Goal: Task Accomplishment & Management: Use online tool/utility

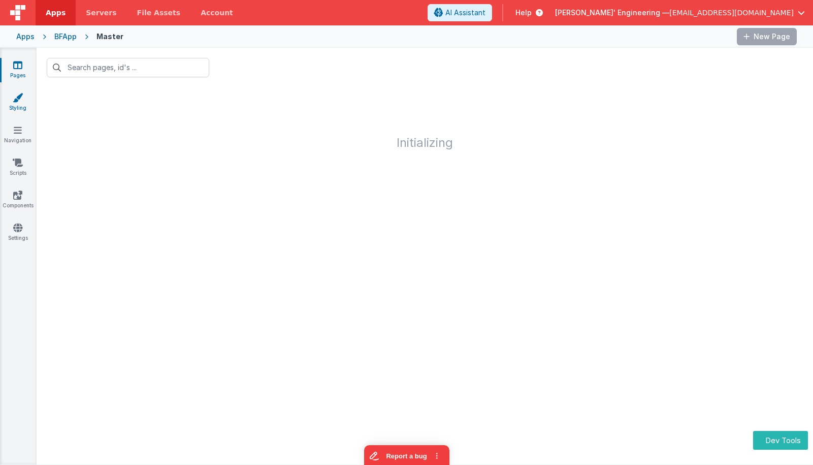
click at [18, 97] on icon at bounding box center [18, 97] width 10 height 10
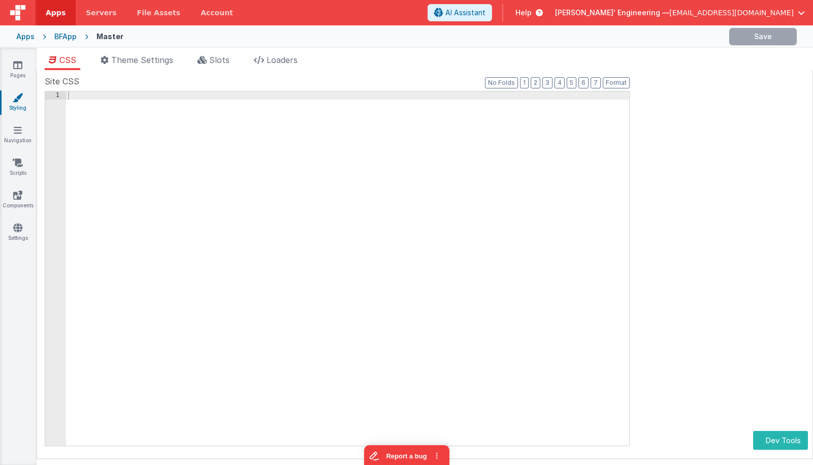
click at [26, 37] on div "Apps" at bounding box center [25, 36] width 18 height 10
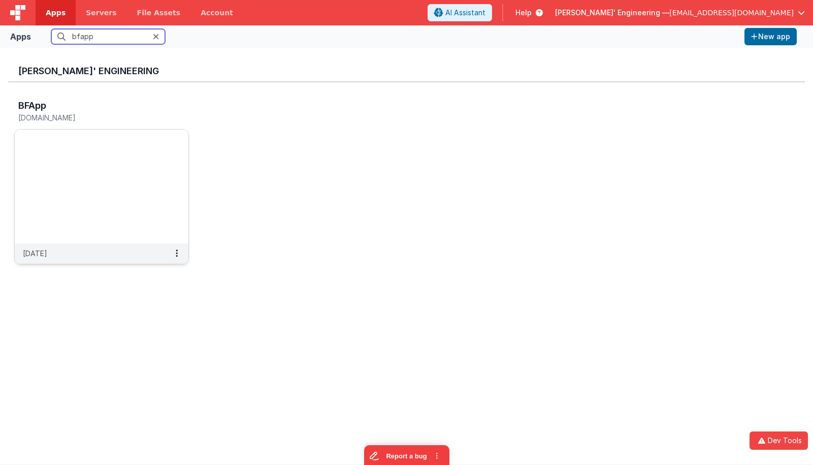
type input "bfapp"
click at [78, 203] on img at bounding box center [102, 186] width 174 height 114
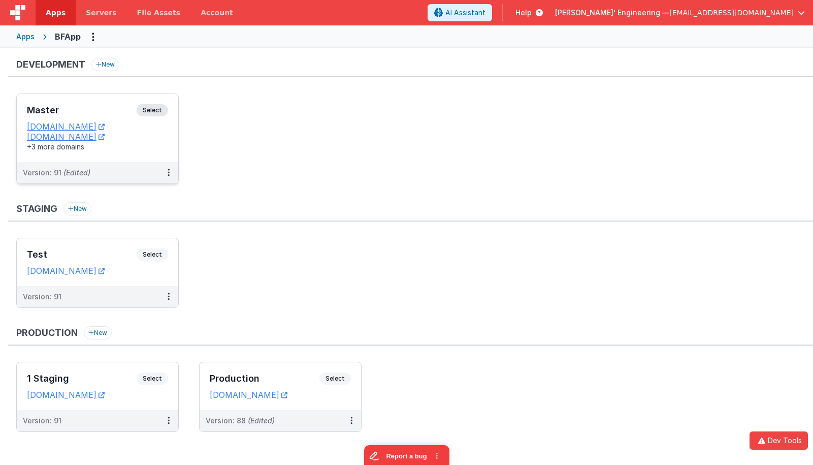
click at [161, 111] on span "Select" at bounding box center [152, 110] width 31 height 12
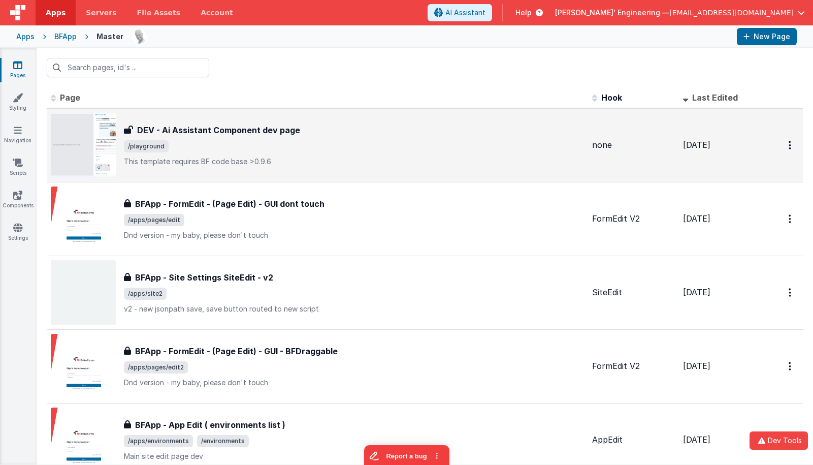
click at [242, 143] on span "/playground" at bounding box center [354, 146] width 460 height 12
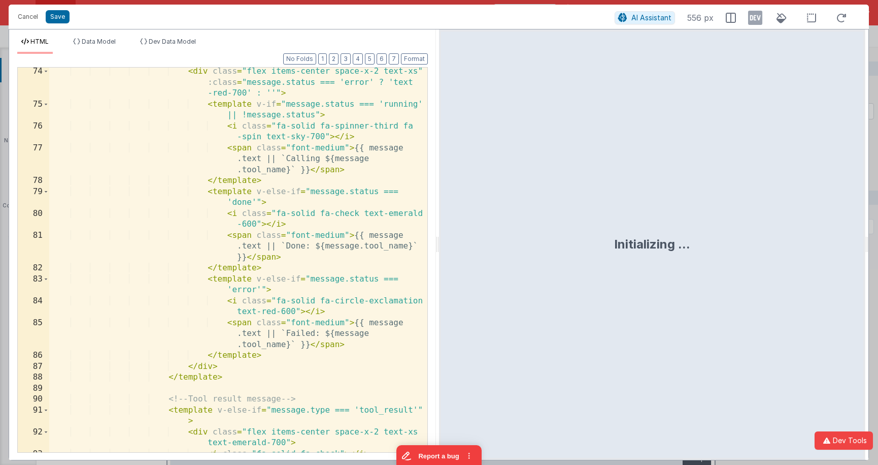
scroll to position [1453, 0]
click at [381, 56] on button "6" at bounding box center [382, 58] width 10 height 11
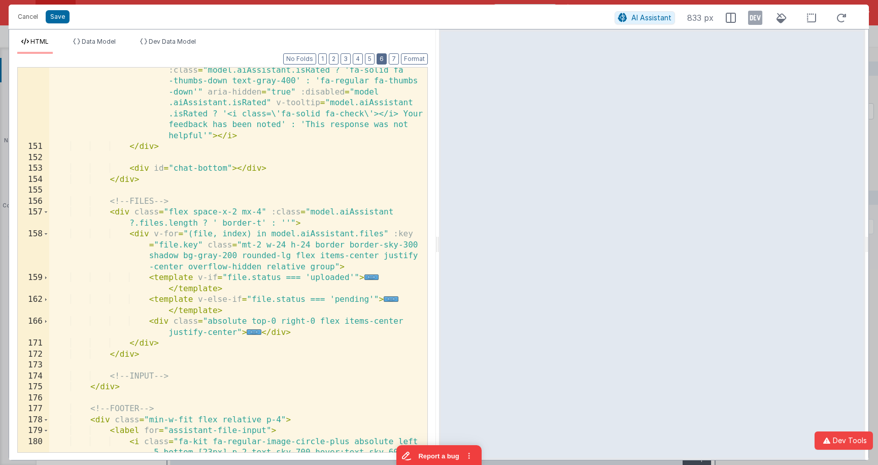
scroll to position [958, 0]
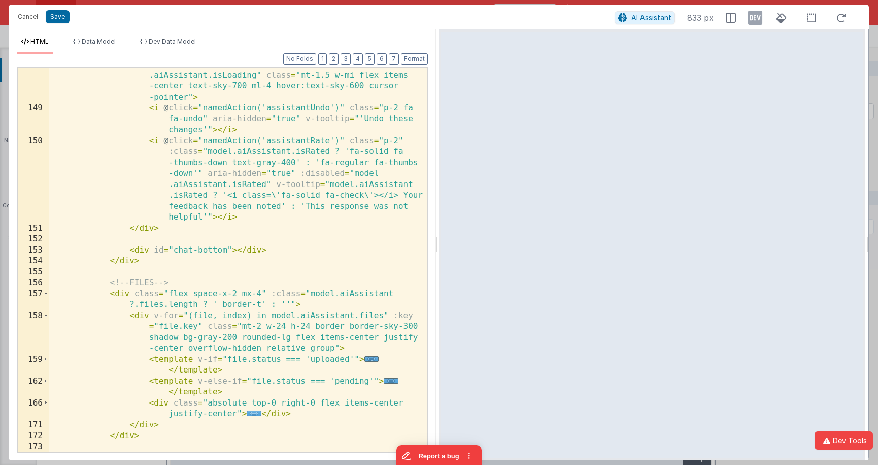
click at [290, 185] on div "< div v-if = "model.aiAssistant.messages.length > 1 && !model .aiAssistant.isLo…" at bounding box center [238, 278] width 378 height 439
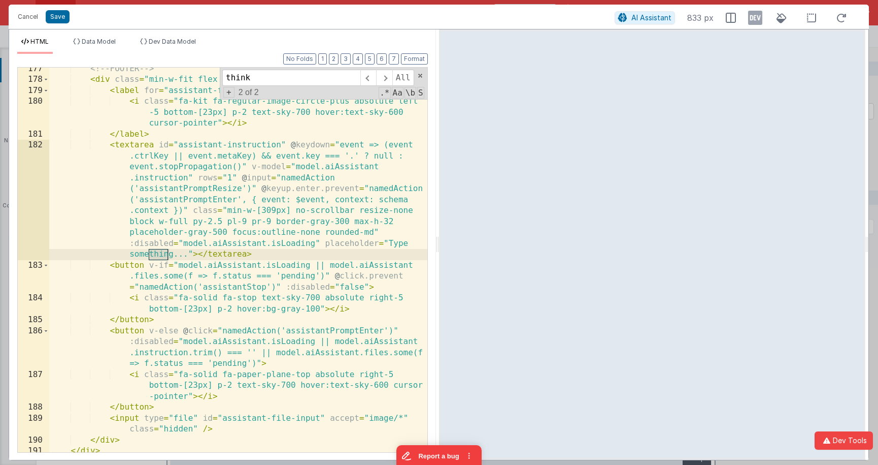
scroll to position [2078, 0]
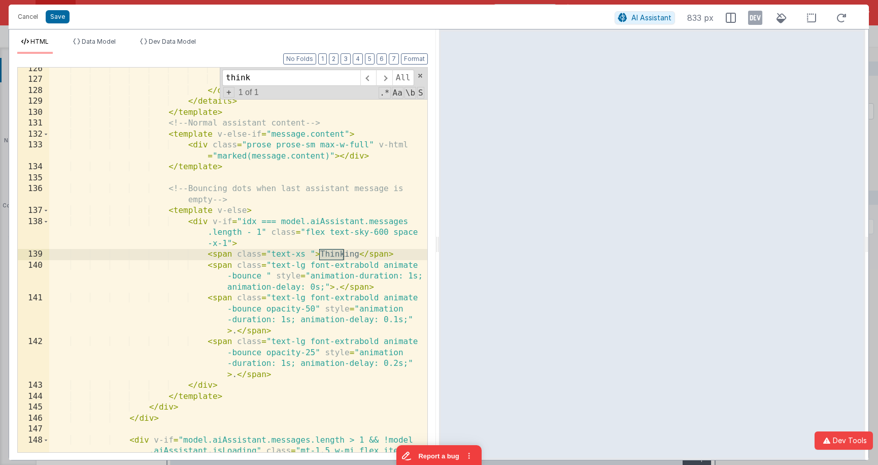
type input "think"
click at [357, 253] on div "</ template > </ div > </ div > </ details > </ template > <!-- Normal assistan…" at bounding box center [238, 282] width 378 height 439
click at [310, 252] on div "</ template > </ div > </ div > </ details > </ template > <!-- Normal assistan…" at bounding box center [238, 282] width 378 height 439
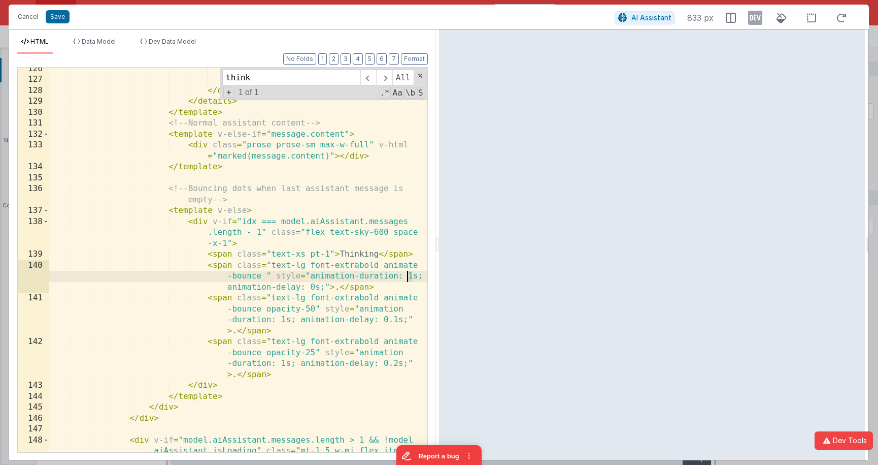
click at [408, 276] on div "</ template > </ div > </ div > </ details > </ template > <!-- Normal assistan…" at bounding box center [238, 282] width 378 height 439
click at [340, 375] on div "</ template > </ div > </ div > </ details > </ template > <!-- Normal assistan…" at bounding box center [238, 282] width 378 height 439
drag, startPoint x: 325, startPoint y: 287, endPoint x: 313, endPoint y: 275, distance: 16.5
click at [313, 275] on div "</ template > </ div > </ div > </ details > </ template > <!-- Normal assistan…" at bounding box center [238, 282] width 378 height 439
click at [261, 276] on div "</ template > </ div > </ div > </ details > </ template > <!-- Normal assistan…" at bounding box center [238, 282] width 378 height 439
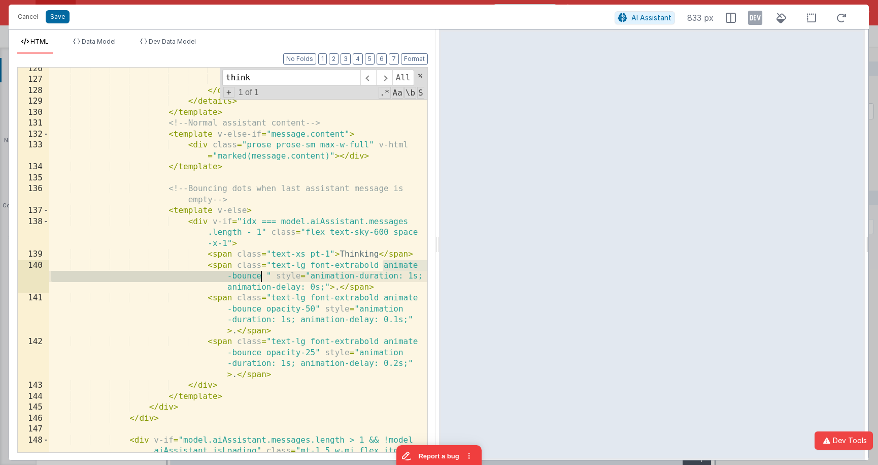
drag, startPoint x: 384, startPoint y: 266, endPoint x: 260, endPoint y: 274, distance: 124.2
click at [260, 274] on div "</ template > </ div > </ div > </ details > </ template > <!-- Normal assistan…" at bounding box center [238, 282] width 378 height 439
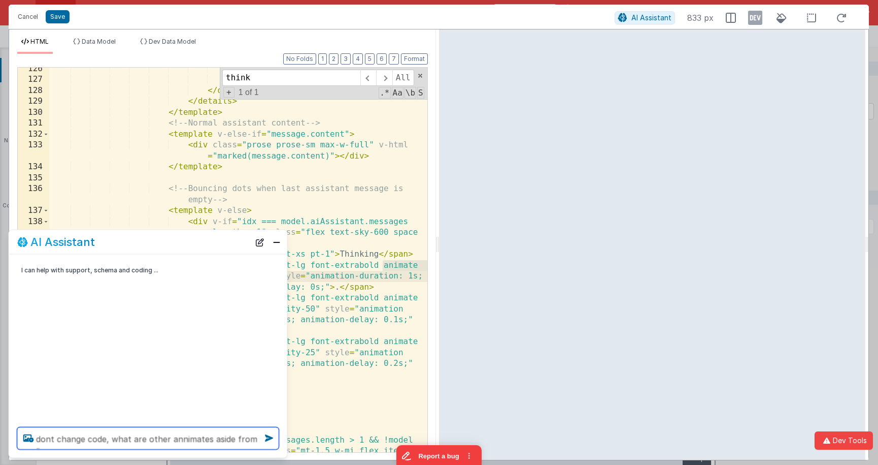
paste textarea "animate-bounce"
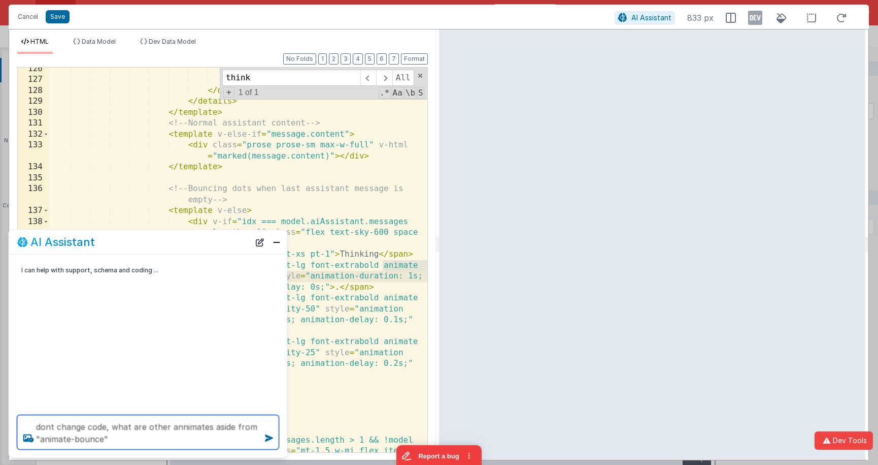
type textarea "dont change code, what are other annimates aside from "animate-bounce""
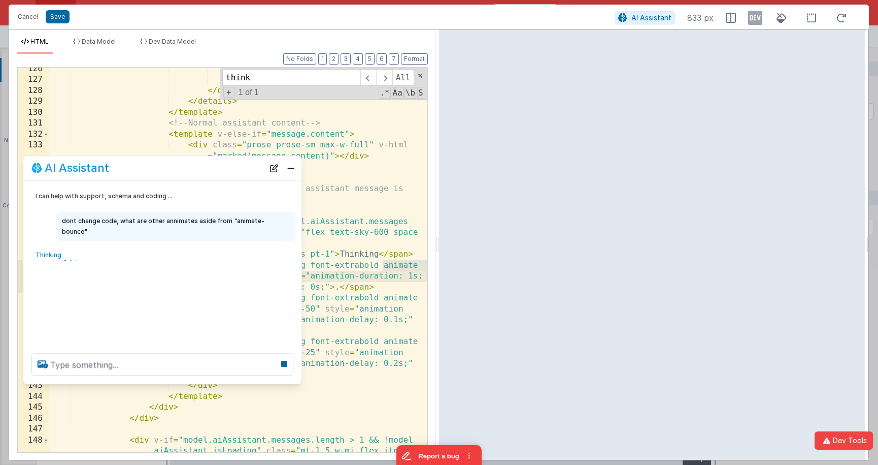
drag, startPoint x: 151, startPoint y: 241, endPoint x: 166, endPoint y: 170, distance: 72.5
click at [166, 169] on div "AI Assistant" at bounding box center [147, 168] width 233 height 12
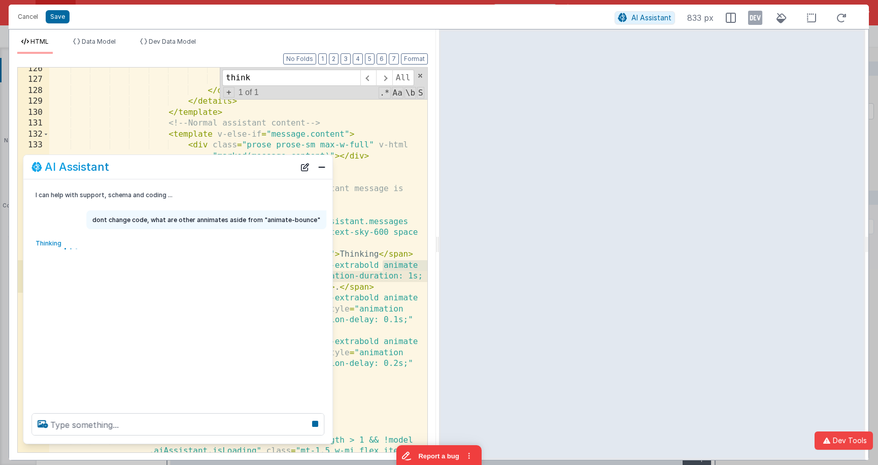
drag, startPoint x: 300, startPoint y: 382, endPoint x: 325, endPoint y: 435, distance: 58.1
click at [331, 443] on div at bounding box center [177, 424] width 309 height 39
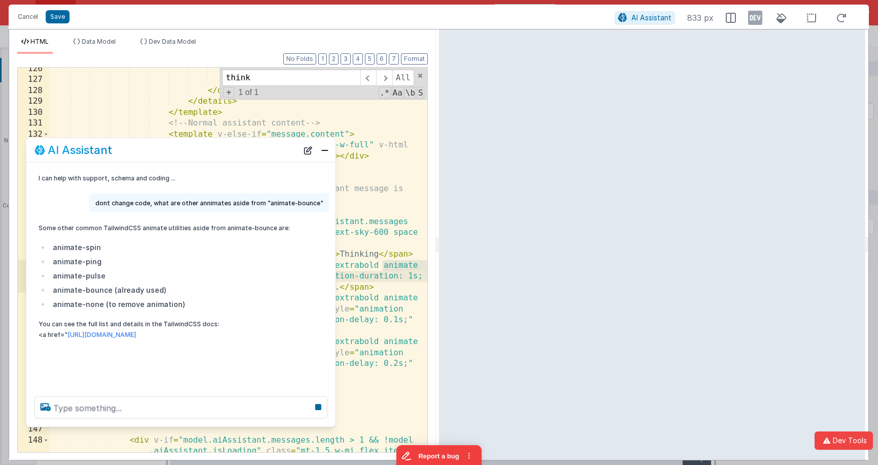
drag, startPoint x: 201, startPoint y: 166, endPoint x: 203, endPoint y: 149, distance: 16.9
click at [203, 149] on div "AI Assistant" at bounding box center [167, 150] width 264 height 12
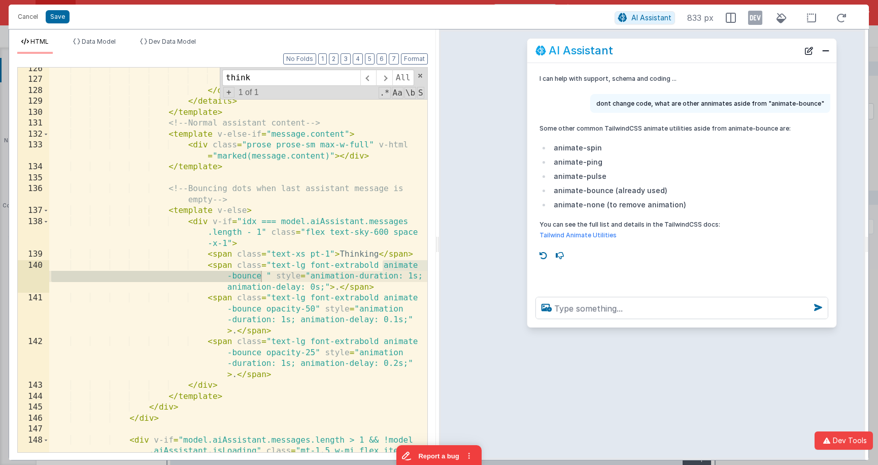
drag, startPoint x: 161, startPoint y: 146, endPoint x: 660, endPoint y: 49, distance: 508.0
click at [662, 47] on div "AI Assistant" at bounding box center [668, 50] width 264 height 12
click at [245, 276] on div "</ template > </ div > </ div > </ details > </ template > <!-- Normal assistan…" at bounding box center [238, 282] width 378 height 439
click at [252, 308] on div "</ template > </ div > </ div > </ details > </ template > <!-- Normal assistan…" at bounding box center [238, 282] width 378 height 439
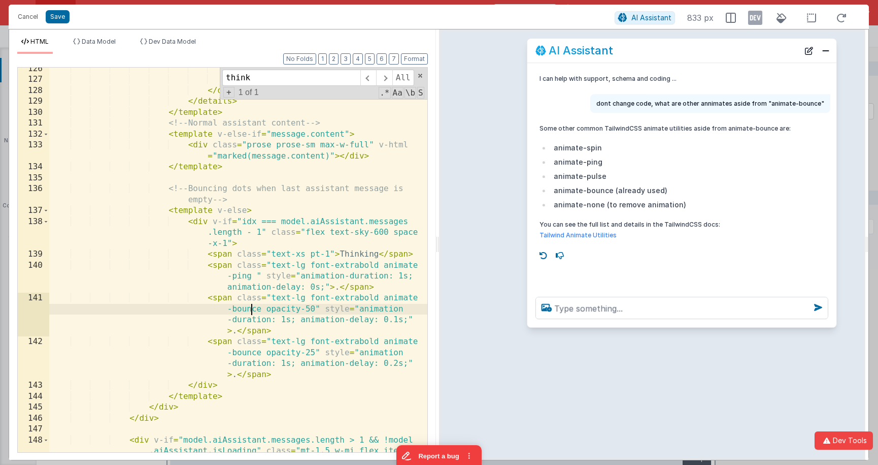
click at [252, 308] on div "</ template > </ div > </ div > </ details > </ template > <!-- Normal assistan…" at bounding box center [238, 282] width 378 height 439
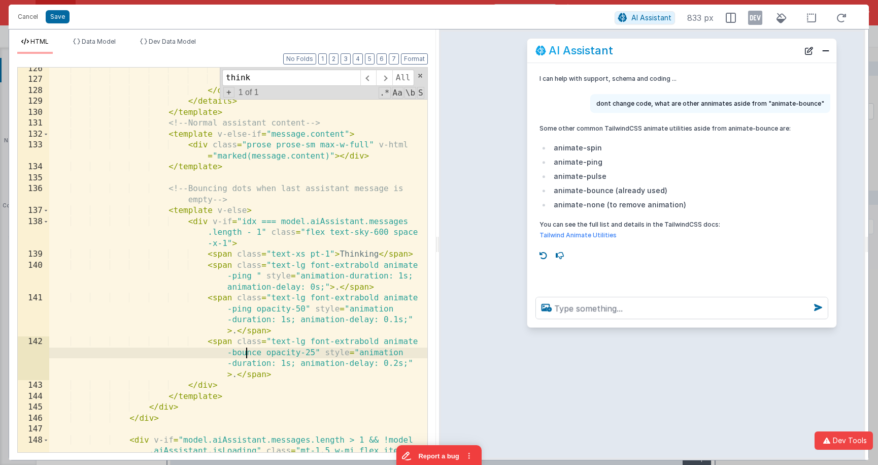
click at [246, 352] on div "</ template > </ div > </ div > </ details > </ template > <!-- Normal assistan…" at bounding box center [238, 282] width 378 height 439
click at [329, 255] on div "</ template > </ div > </ div > </ details > </ template > <!-- Normal assistan…" at bounding box center [238, 282] width 378 height 439
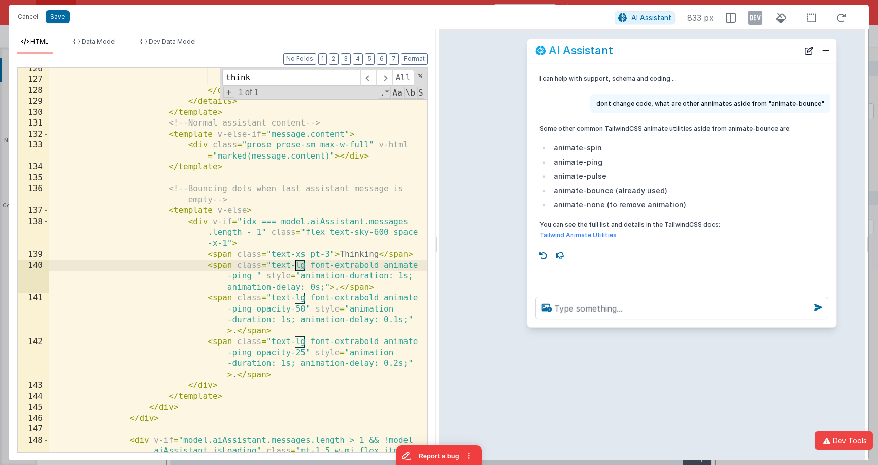
drag, startPoint x: 305, startPoint y: 265, endPoint x: 296, endPoint y: 265, distance: 9.7
click at [296, 265] on div "</ template > </ div > </ div > </ details > </ template > <!-- Normal assistan…" at bounding box center [238, 282] width 378 height 439
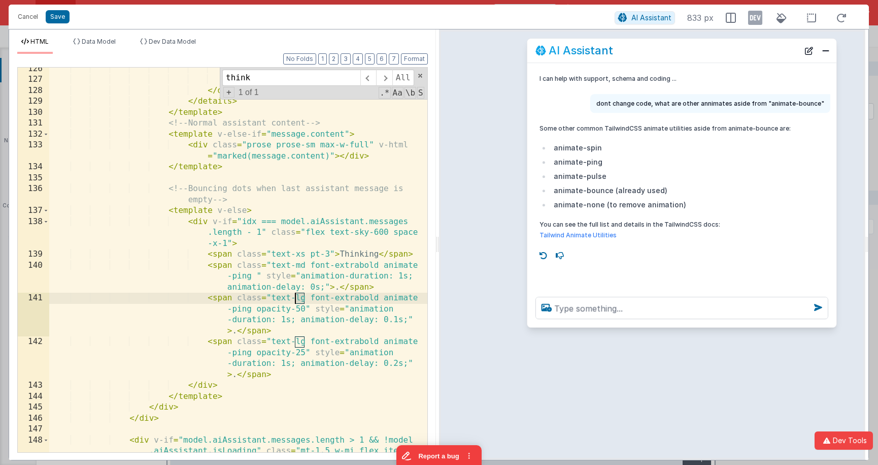
drag, startPoint x: 305, startPoint y: 298, endPoint x: 305, endPoint y: 334, distance: 35.5
click at [295, 297] on div "</ template > </ div > </ div > </ details > </ template > <!-- Normal assistan…" at bounding box center [238, 282] width 378 height 439
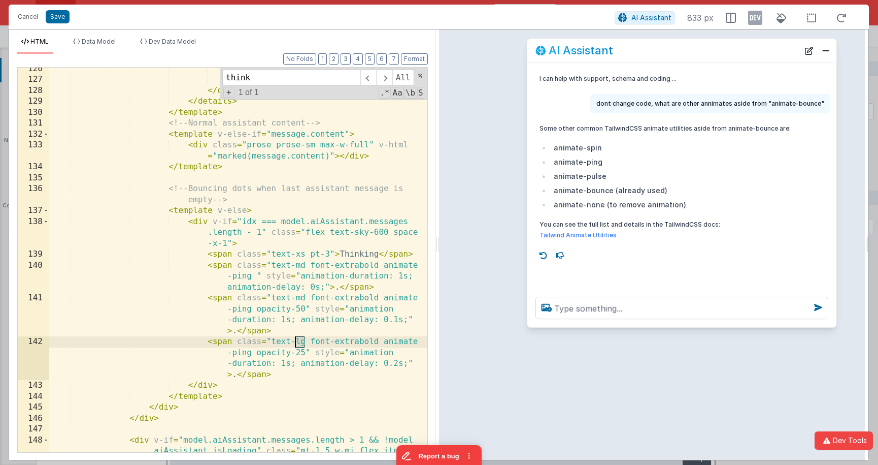
click at [296, 341] on div "</ template > </ div > </ div > </ details > </ template > <!-- Normal assistan…" at bounding box center [238, 282] width 378 height 439
click at [326, 252] on div "</ template > </ div > </ div > </ details > </ template > <!-- Normal assistan…" at bounding box center [238, 282] width 378 height 439
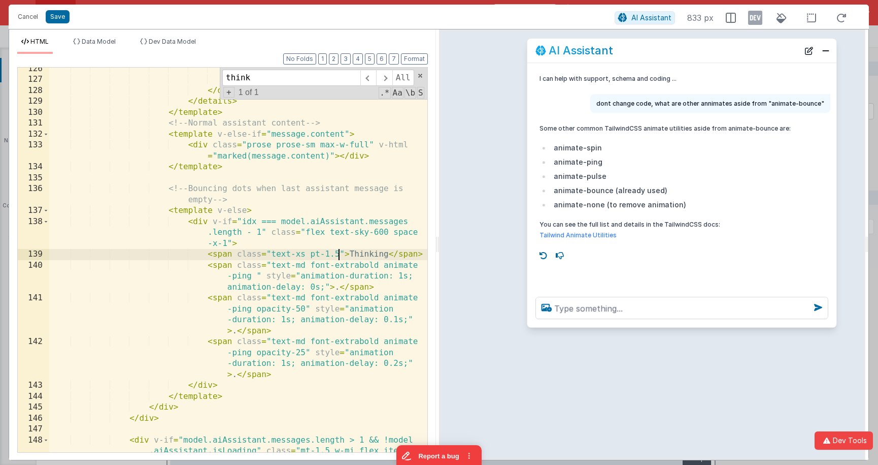
drag, startPoint x: 338, startPoint y: 254, endPoint x: 331, endPoint y: 253, distance: 7.8
click at [337, 253] on div "</ template > </ div > </ div > </ details > </ template > <!-- Normal assistan…" at bounding box center [238, 282] width 378 height 439
click at [326, 252] on div "</ template > </ div > </ div > </ details > </ template > <!-- Normal assistan…" at bounding box center [238, 282] width 378 height 439
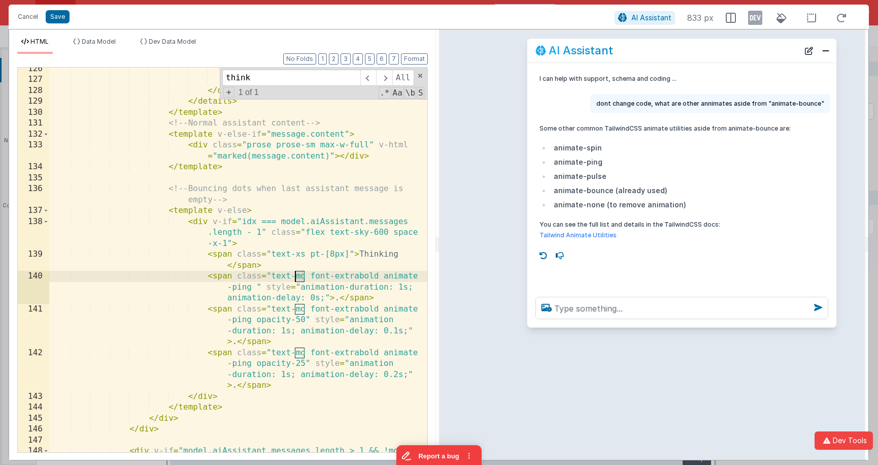
drag, startPoint x: 305, startPoint y: 278, endPoint x: 296, endPoint y: 277, distance: 9.2
click at [296, 277] on div "</ template > </ div > </ div > </ details > </ template > <!-- Normal assistan…" at bounding box center [238, 282] width 378 height 439
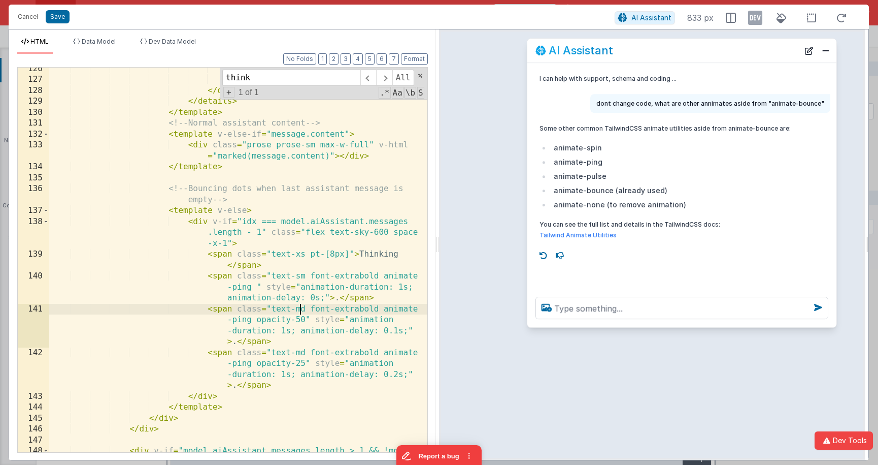
click at [301, 309] on div "</ template > </ div > </ div > </ details > </ template > <!-- Normal assistan…" at bounding box center [238, 282] width 378 height 439
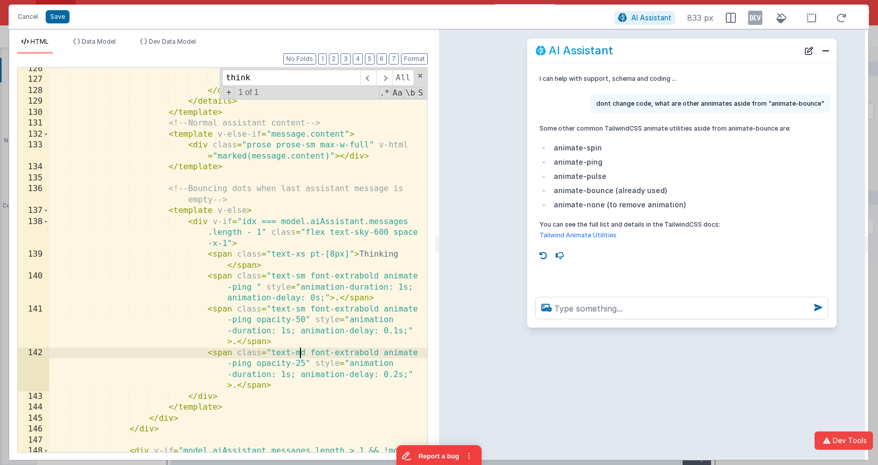
click at [299, 352] on div "</ template > </ div > </ div > </ details > </ template > <!-- Normal assistan…" at bounding box center [238, 282] width 378 height 439
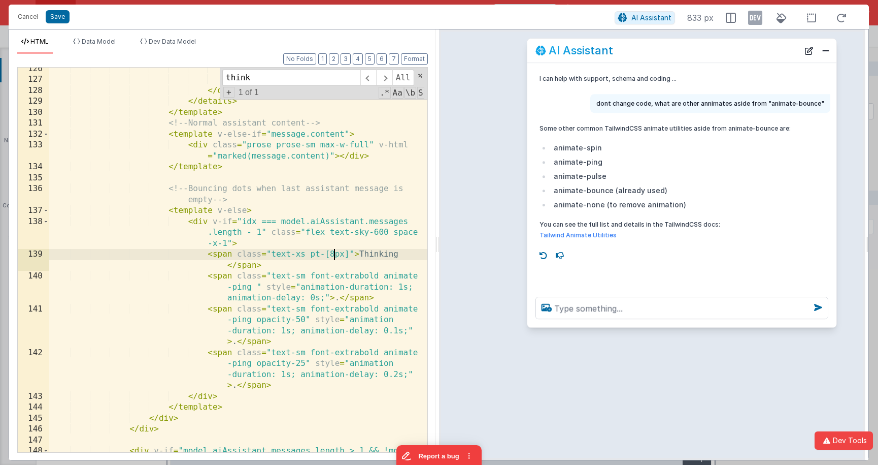
click at [333, 252] on div "</ template > </ div > </ div > </ details > </ template > <!-- Normal assistan…" at bounding box center [238, 282] width 378 height 439
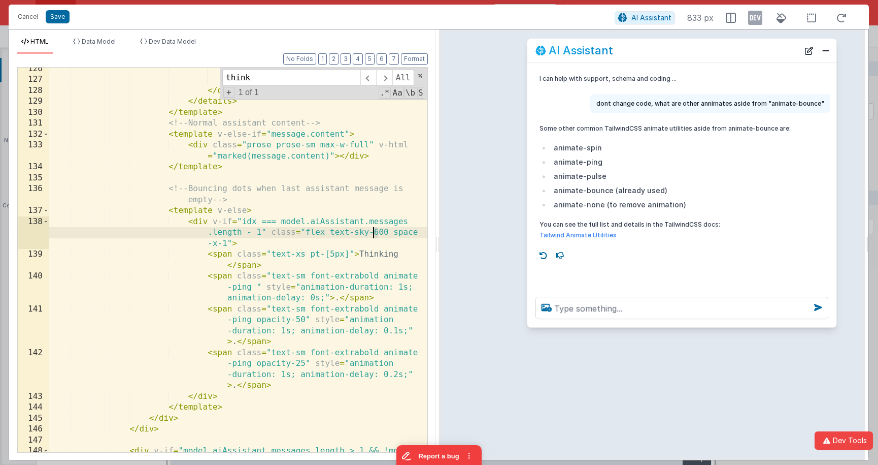
click at [373, 232] on div "</ template > </ div > </ div > </ details > </ template > <!-- Normal assistan…" at bounding box center [238, 282] width 378 height 439
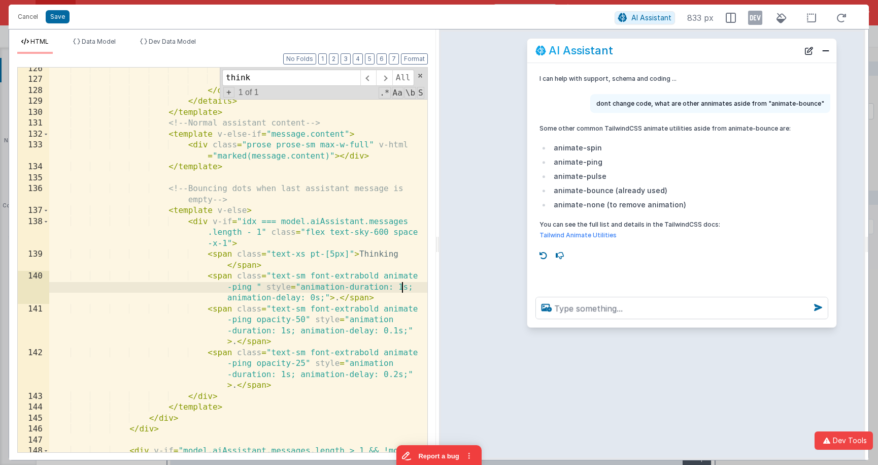
click at [401, 284] on div "</ template > </ div > </ div > </ details > </ template > <!-- Normal assistan…" at bounding box center [238, 282] width 378 height 439
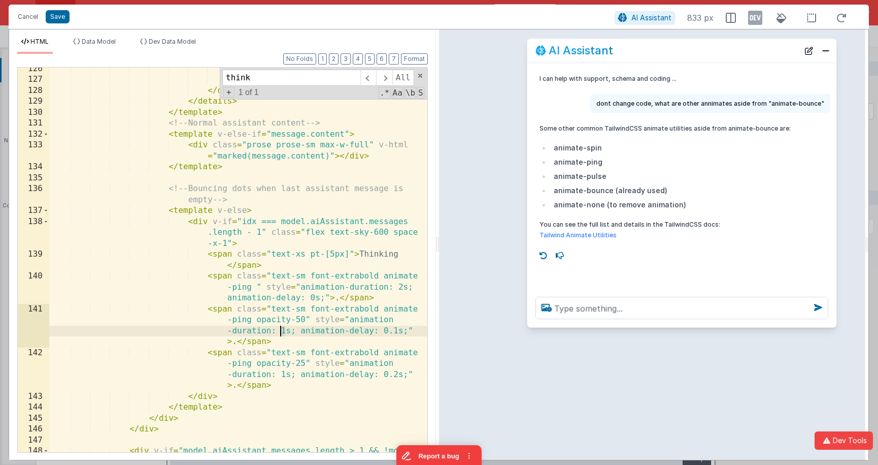
drag, startPoint x: 284, startPoint y: 331, endPoint x: 284, endPoint y: 355, distance: 24.9
click at [281, 331] on div "</ template > </ div > </ div > </ details > </ template > <!-- Normal assistan…" at bounding box center [238, 282] width 378 height 439
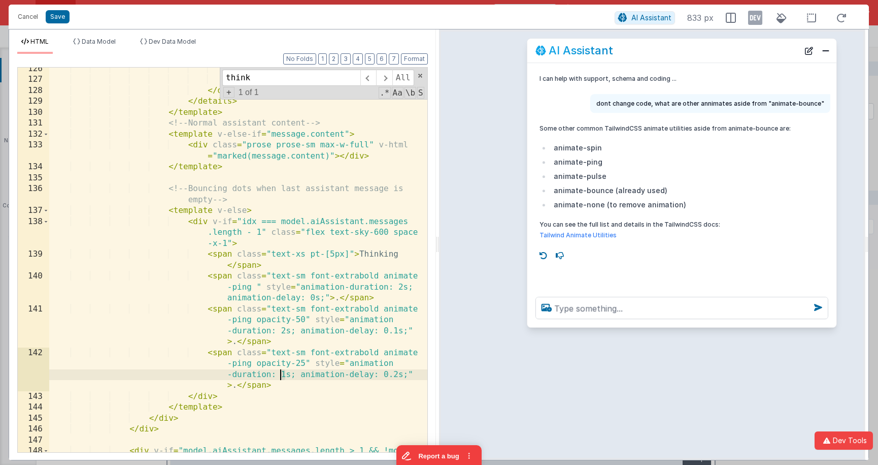
click at [281, 376] on div "</ template > </ div > </ div > </ details > </ template > <!-- Normal assistan…" at bounding box center [238, 282] width 378 height 439
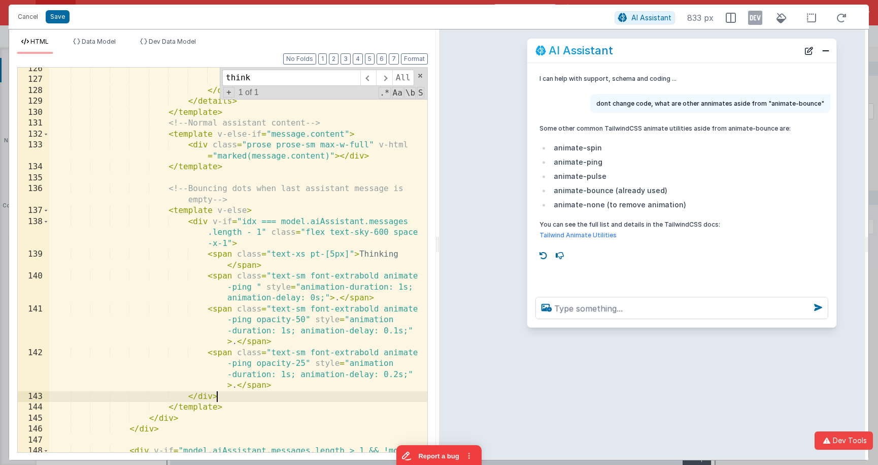
click at [253, 399] on div "</ template > </ div > </ div > </ details > </ template > <!-- Normal assistan…" at bounding box center [238, 282] width 378 height 439
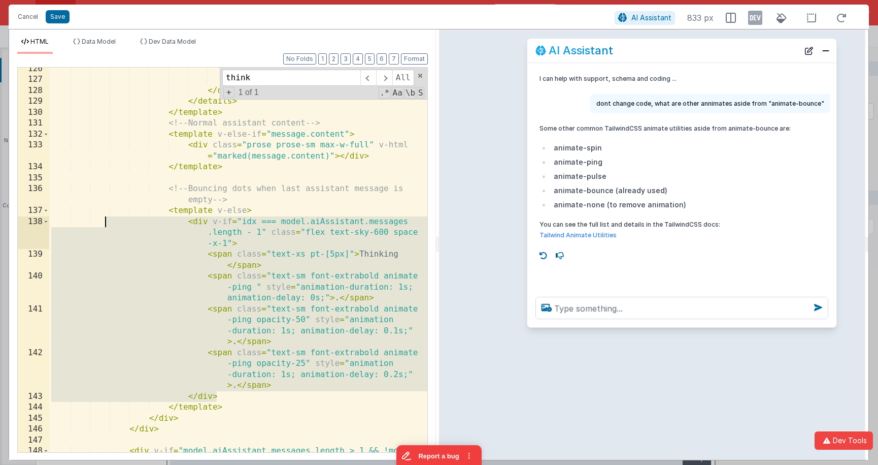
drag, startPoint x: 210, startPoint y: 371, endPoint x: 103, endPoint y: 226, distance: 179.6
click at [103, 226] on div "</ template > </ div > </ div > </ details > </ template > <!-- Normal assistan…" at bounding box center [238, 282] width 378 height 439
click at [138, 91] on div "</ template > </ div > </ div > </ details > </ template > <!-- Normal assistan…" at bounding box center [238, 282] width 378 height 439
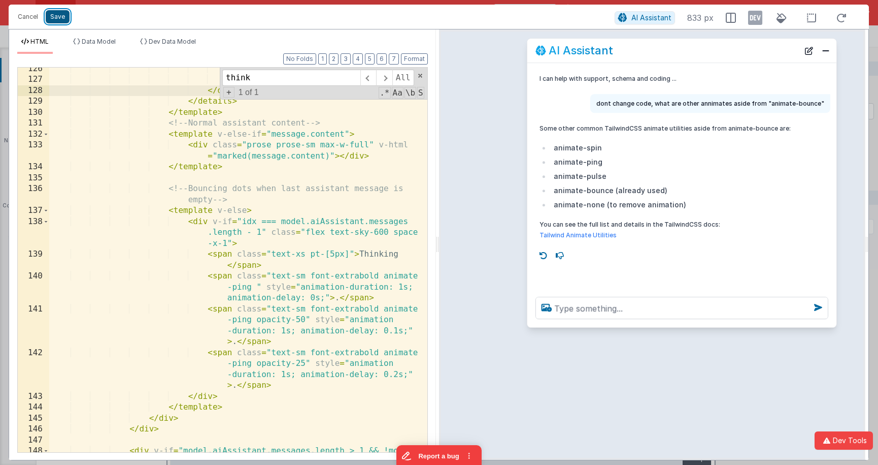
click at [59, 19] on button "Save" at bounding box center [58, 16] width 24 height 13
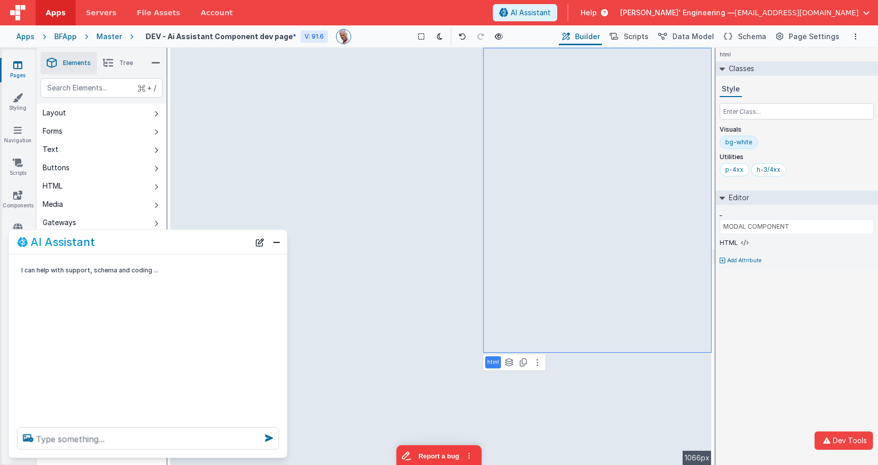
drag, startPoint x: 276, startPoint y: 241, endPoint x: 255, endPoint y: 254, distance: 24.8
click at [276, 241] on button "Close" at bounding box center [276, 242] width 13 height 14
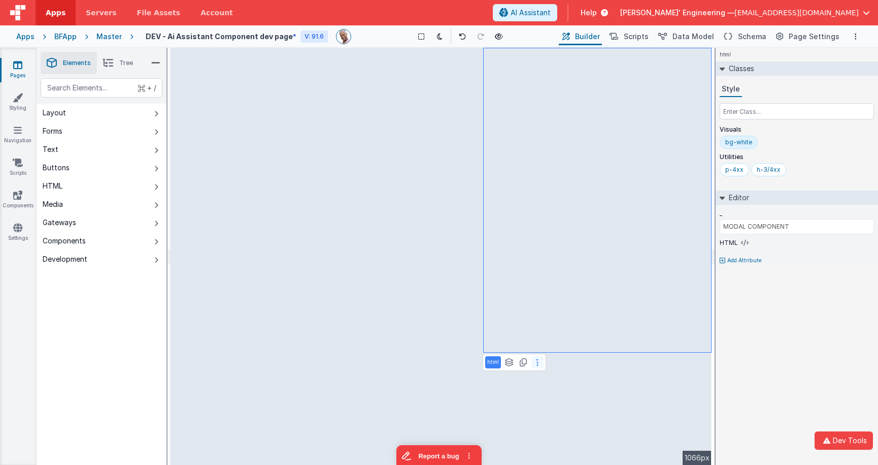
click at [537, 361] on icon at bounding box center [538, 362] width 2 height 8
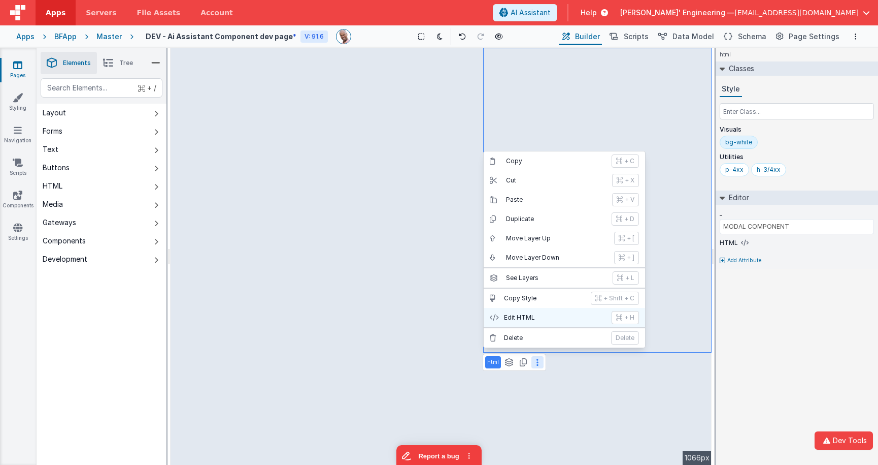
click at [611, 315] on button "Edit HTML + H" at bounding box center [564, 317] width 161 height 19
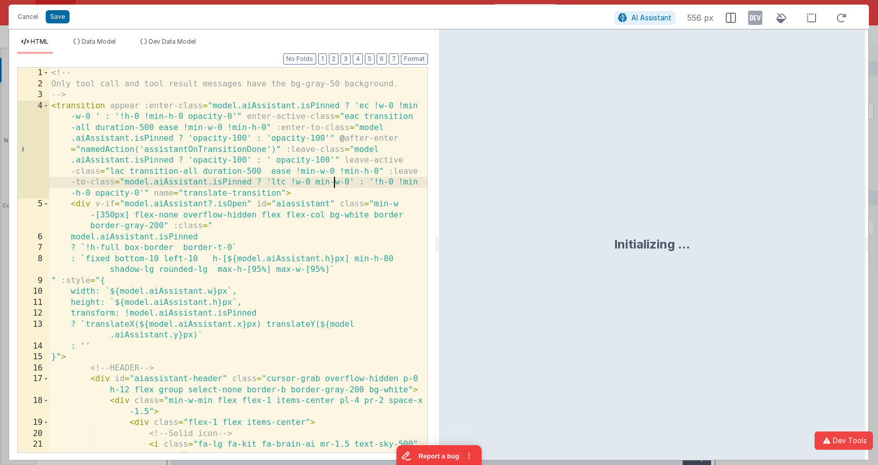
click at [333, 186] on div "<!-- Only tool call and tool result messages have the bg-gray-50 background. --…" at bounding box center [238, 271] width 378 height 406
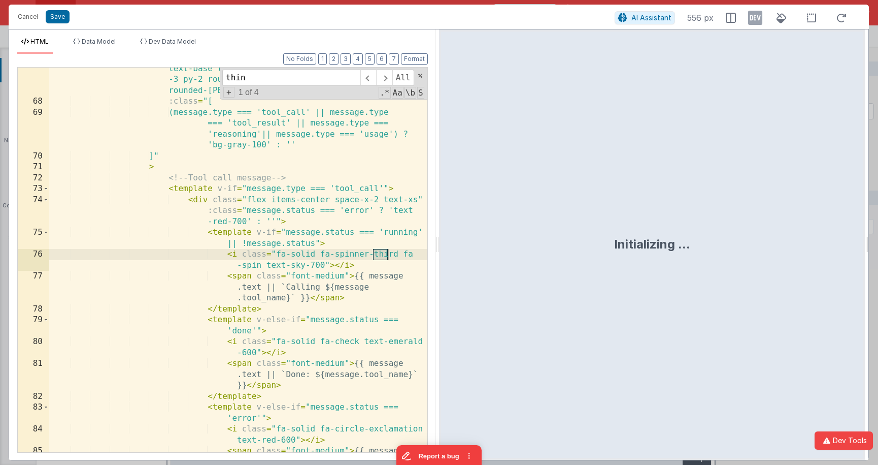
scroll to position [2504, 0]
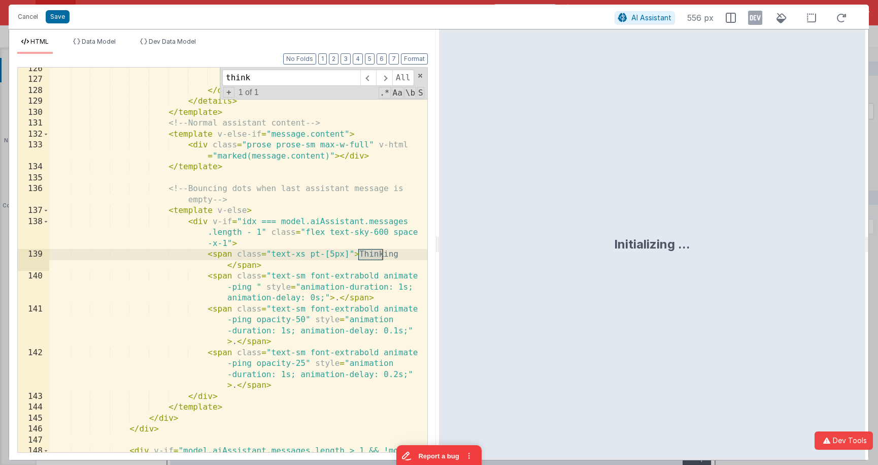
type input "think"
click at [328, 272] on div "</ template > </ div > </ div > </ details > </ template > <!-- Normal assistan…" at bounding box center [238, 282] width 378 height 439
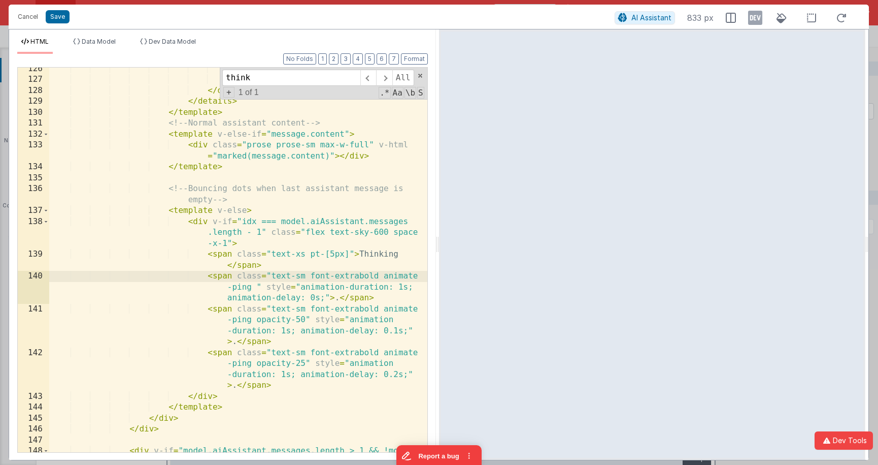
click at [245, 286] on div "</ template > </ div > </ div > </ details > </ template > <!-- Normal assistan…" at bounding box center [238, 282] width 378 height 439
drag, startPoint x: 24, startPoint y: 20, endPoint x: 237, endPoint y: 26, distance: 213.3
click at [23, 20] on button "Cancel" at bounding box center [28, 17] width 30 height 14
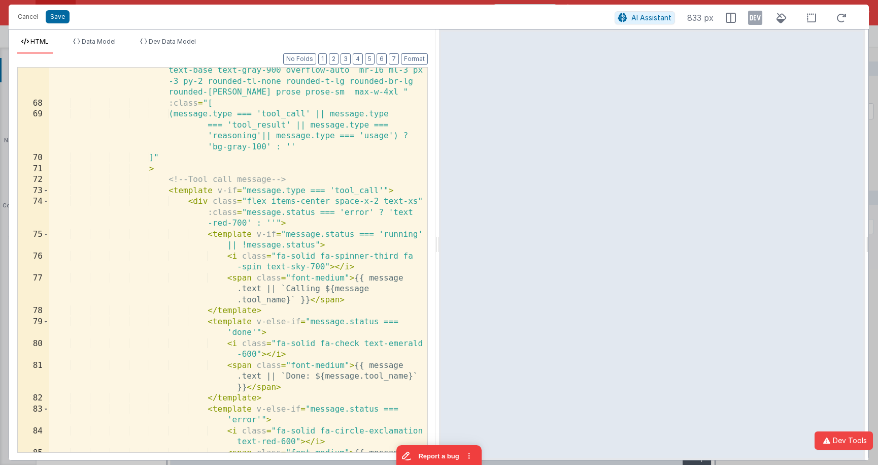
scroll to position [1323, 0]
click at [56, 19] on button "Save" at bounding box center [58, 16] width 24 height 13
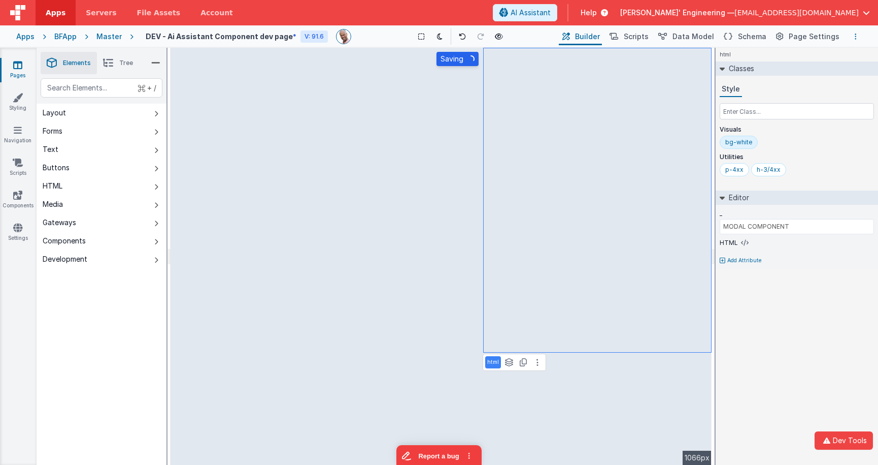
click at [812, 40] on icon "Options" at bounding box center [856, 36] width 2 height 7
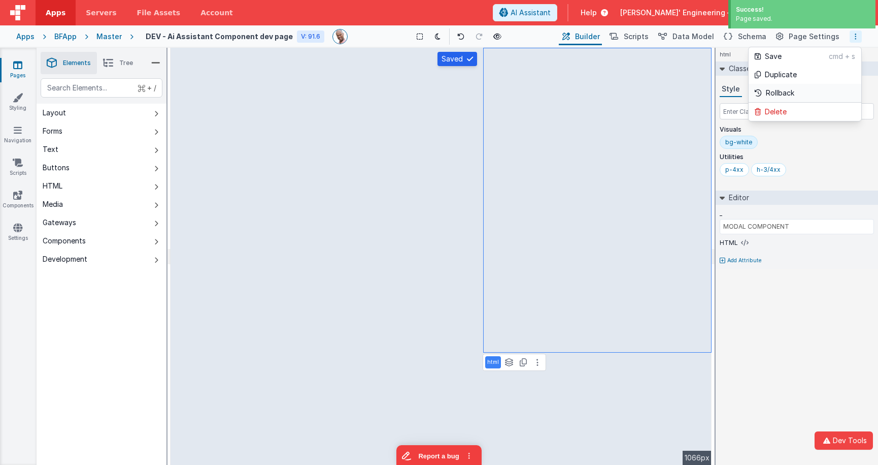
click at [790, 94] on p "Rollback" at bounding box center [780, 93] width 28 height 10
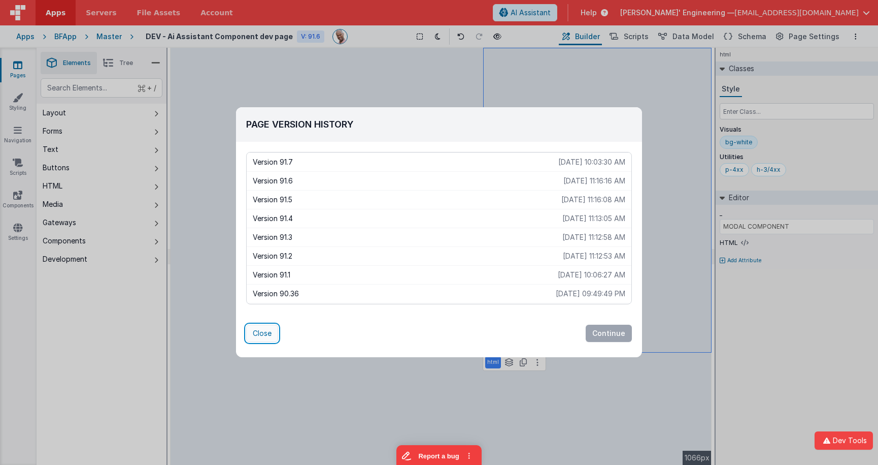
click at [257, 331] on button "Close" at bounding box center [262, 332] width 32 height 17
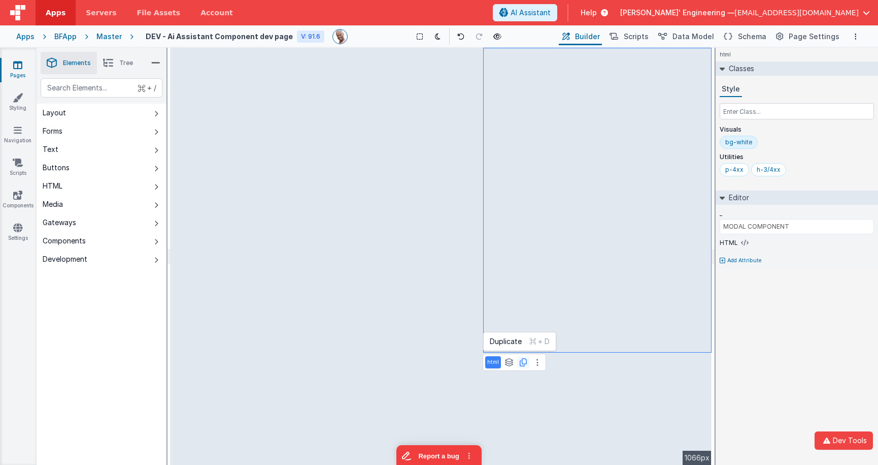
click at [521, 360] on icon at bounding box center [523, 362] width 7 height 8
click at [794, 330] on div "html Classes Style Visuals bg-white Utilities p-4xx h-3/4xx Editor _ MODAL COMP…" at bounding box center [797, 256] width 162 height 417
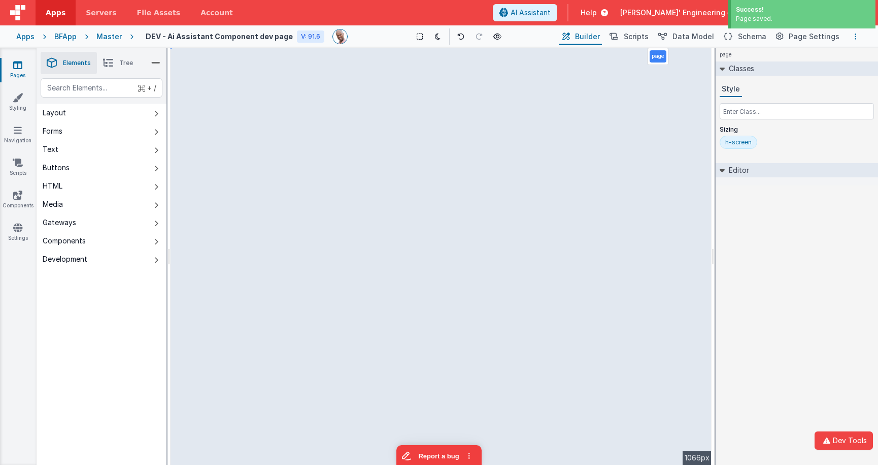
click at [812, 40] on button "Options" at bounding box center [856, 36] width 12 height 12
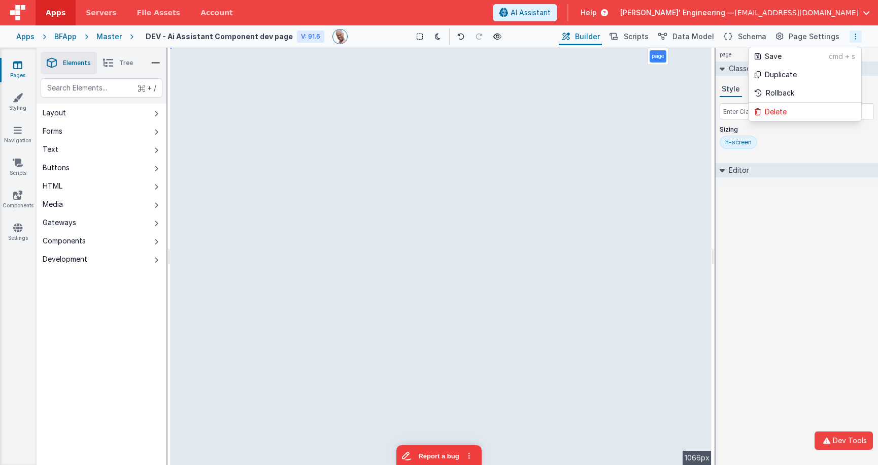
drag, startPoint x: 739, startPoint y: 193, endPoint x: 718, endPoint y: 195, distance: 20.4
click at [739, 193] on button at bounding box center [439, 232] width 878 height 465
click at [760, 221] on div "page Classes Style Sizing h-screen Editor DEV: Focus DEV: builderToggleConditio…" at bounding box center [797, 256] width 162 height 417
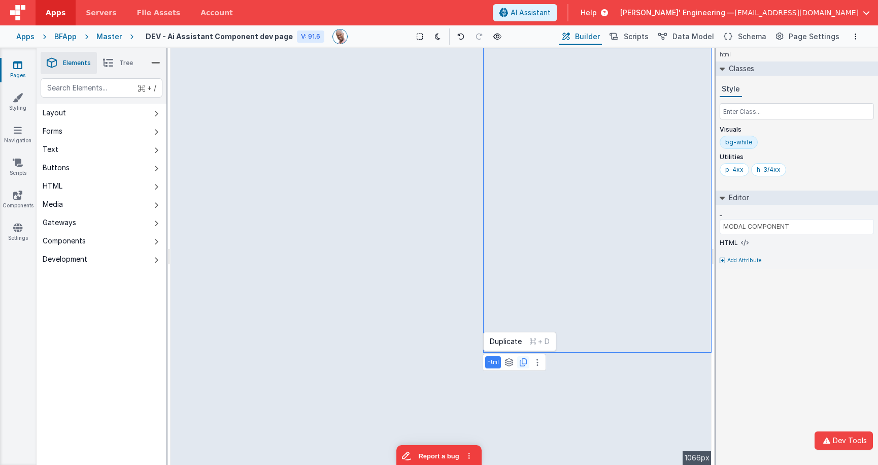
click at [522, 364] on icon at bounding box center [523, 362] width 7 height 8
click at [17, 199] on icon at bounding box center [17, 195] width 9 height 10
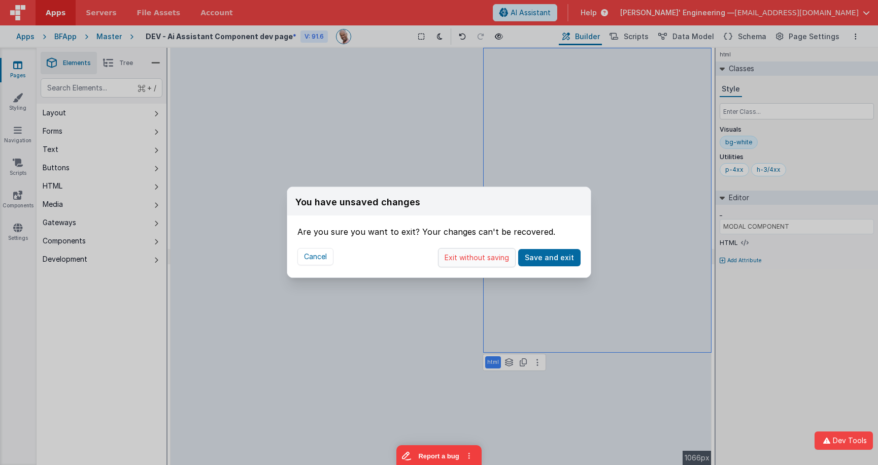
drag, startPoint x: 501, startPoint y: 258, endPoint x: 494, endPoint y: 261, distance: 8.0
click at [501, 258] on button "Exit without saving" at bounding box center [477, 257] width 78 height 19
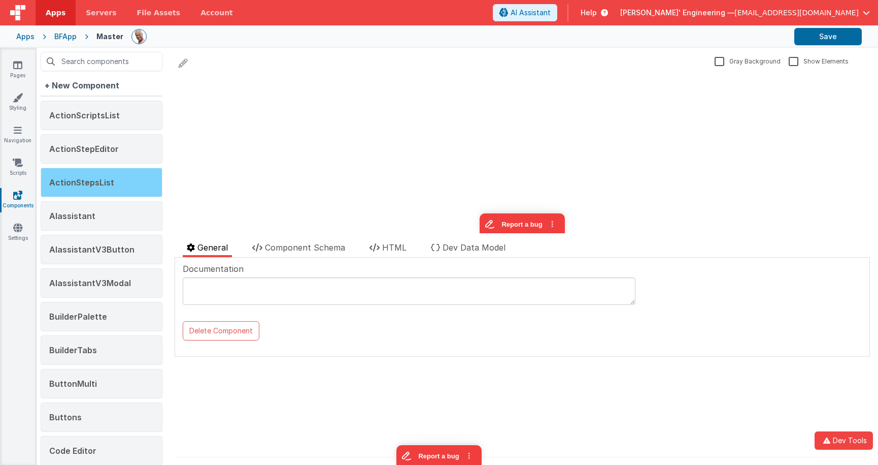
scroll to position [3, 0]
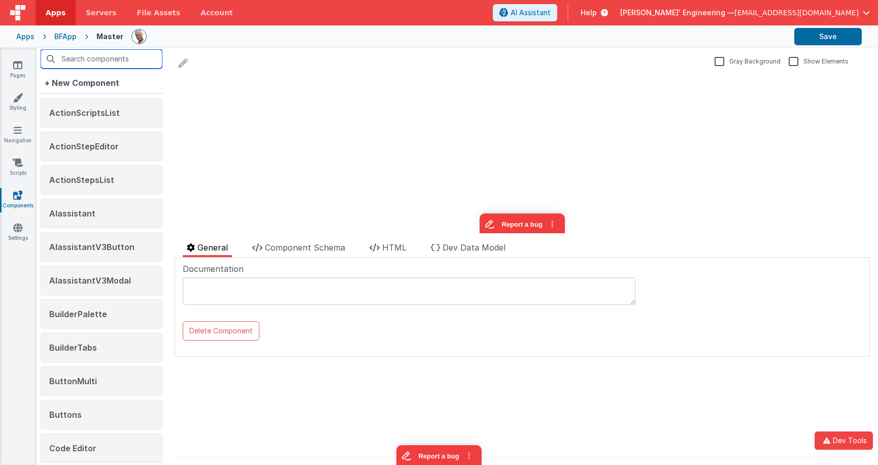
click at [81, 55] on input "text" at bounding box center [102, 58] width 122 height 19
click at [109, 285] on span "AIassistantV3Modal" at bounding box center [90, 280] width 82 height 10
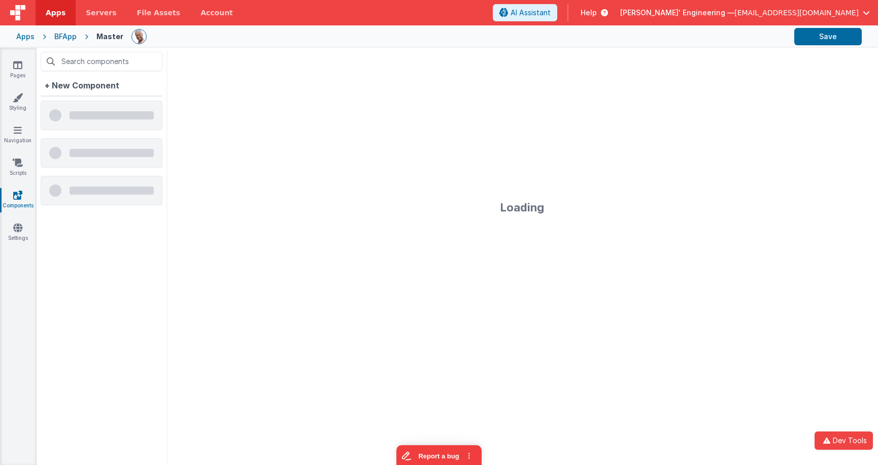
scroll to position [0, 0]
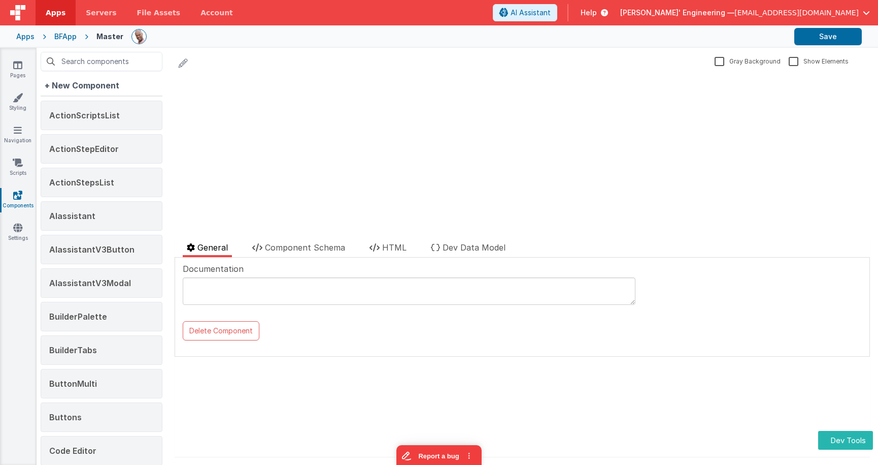
click at [113, 288] on div "AIassistantV3Modal" at bounding box center [102, 282] width 122 height 29
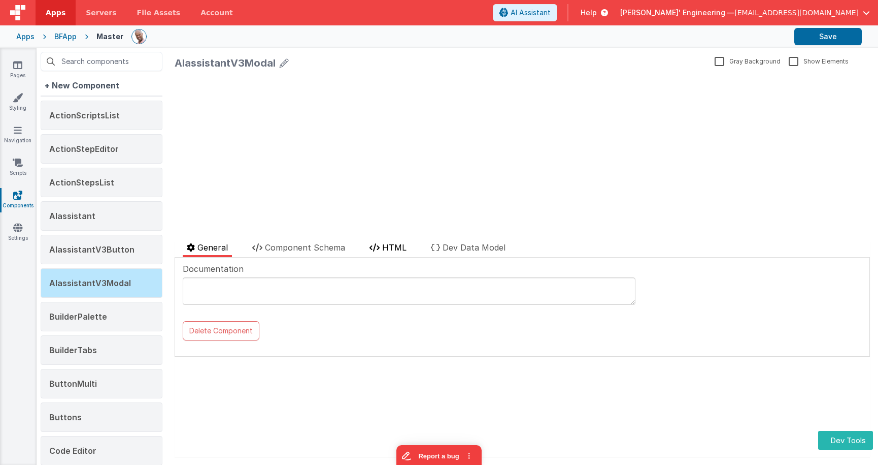
click at [384, 246] on span "HTML" at bounding box center [394, 247] width 24 height 10
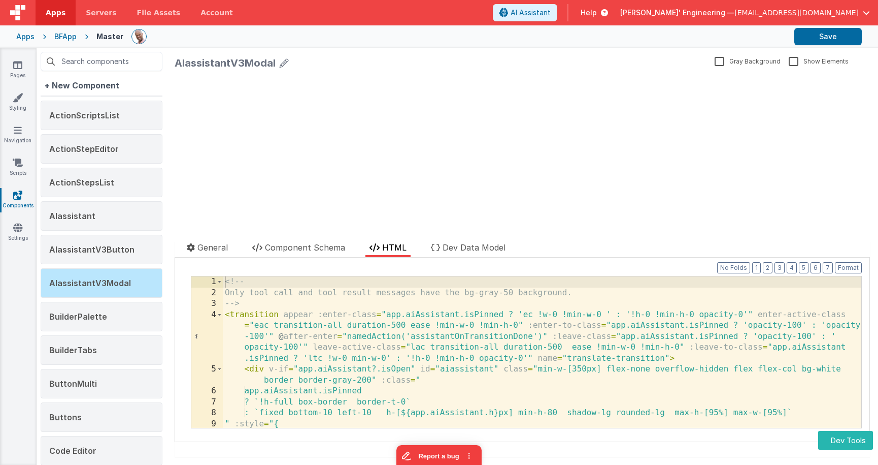
click at [530, 358] on div "<!-- Only tool call and tool result messages have the bg-gray-50 background. --…" at bounding box center [542, 362] width 639 height 173
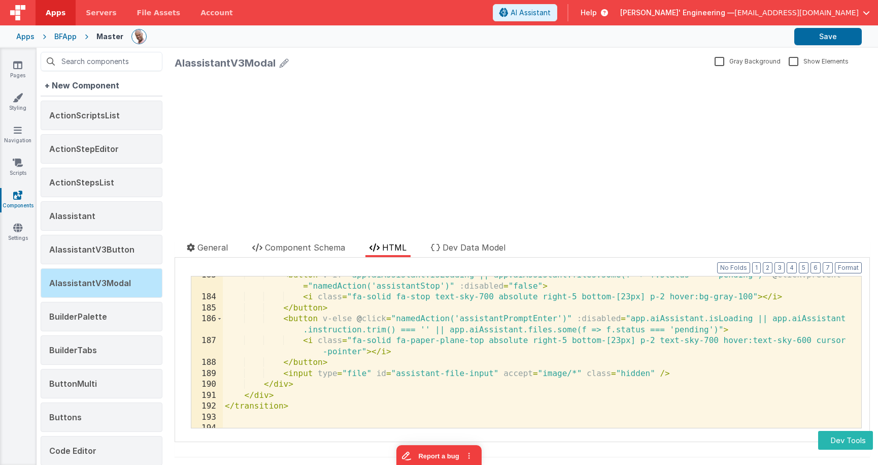
scroll to position [2469, 0]
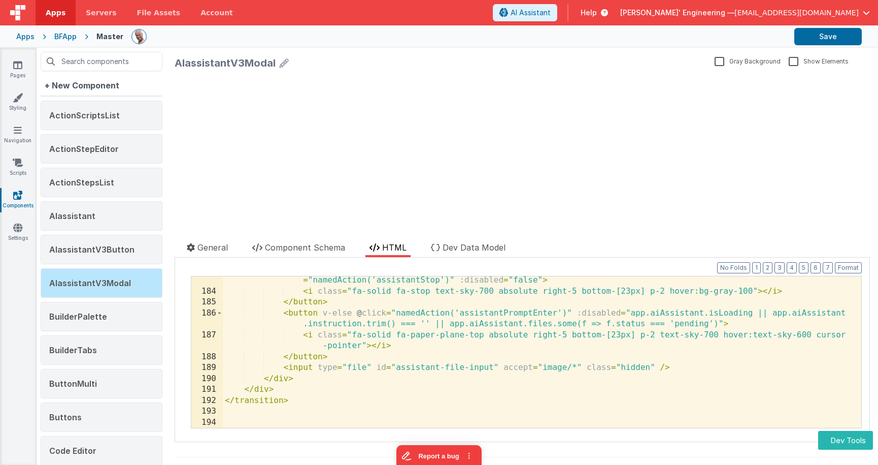
drag, startPoint x: 424, startPoint y: 160, endPoint x: 433, endPoint y: 205, distance: 45.5
click at [424, 160] on div "update page model (See schema to hide after dev) showElements" at bounding box center [523, 153] width 696 height 159
click at [290, 211] on div "update page model (See schema to hide after dev) showElements" at bounding box center [523, 153] width 696 height 159
click at [18, 161] on icon at bounding box center [18, 162] width 10 height 10
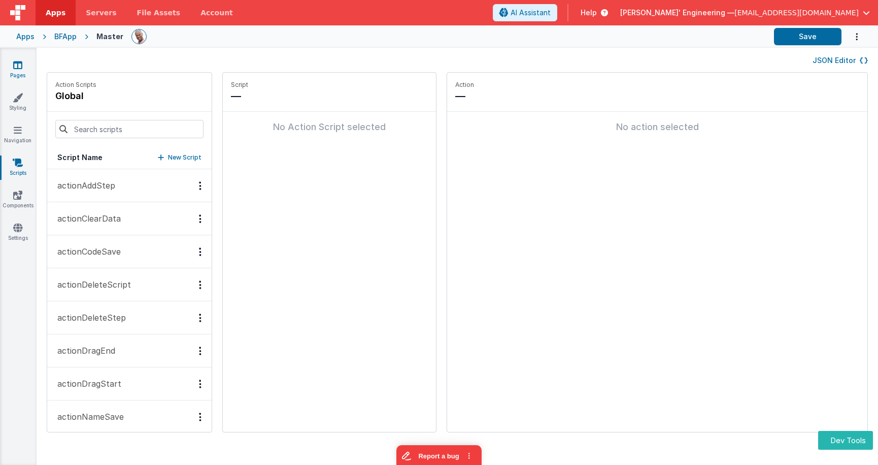
click at [12, 61] on link "Pages" at bounding box center [17, 70] width 37 height 20
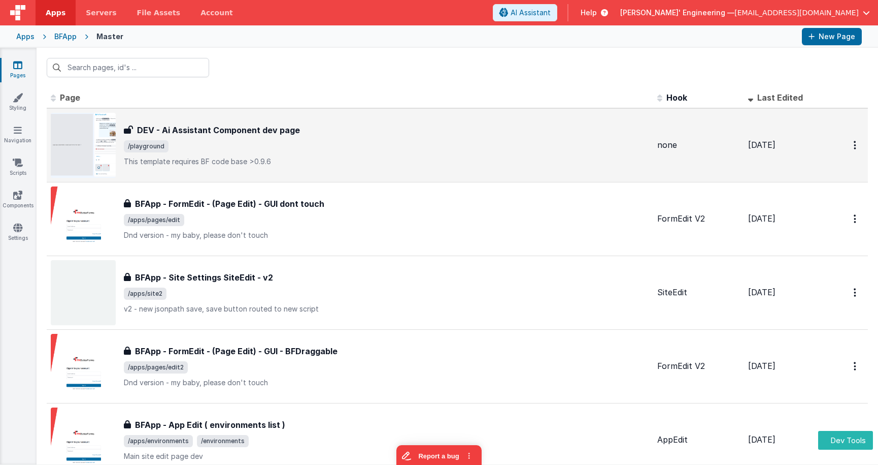
click at [205, 141] on span "/playground" at bounding box center [387, 146] width 526 height 12
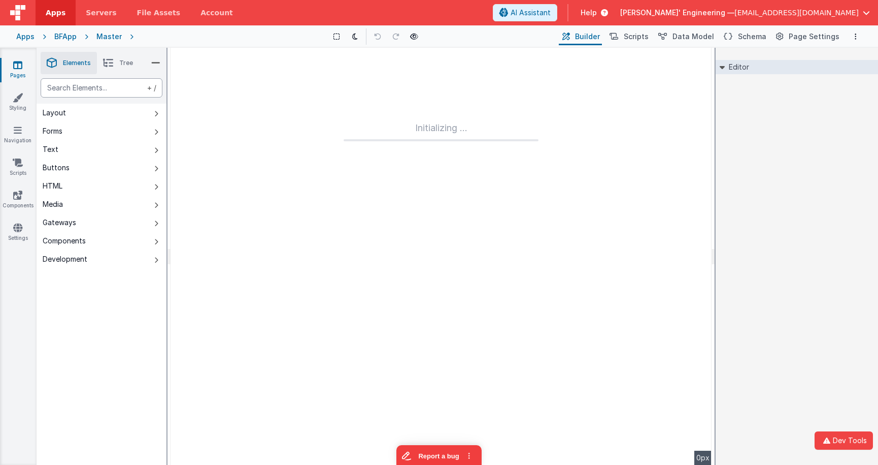
click at [122, 86] on div "text" at bounding box center [102, 87] width 122 height 19
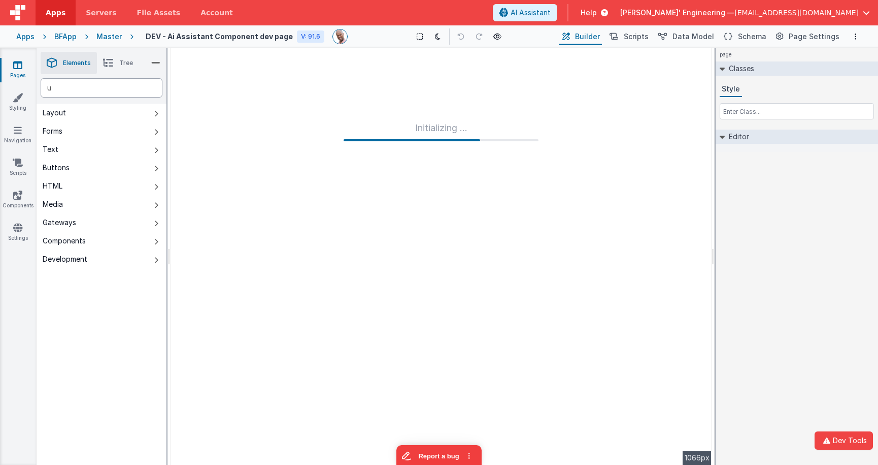
type div "up"
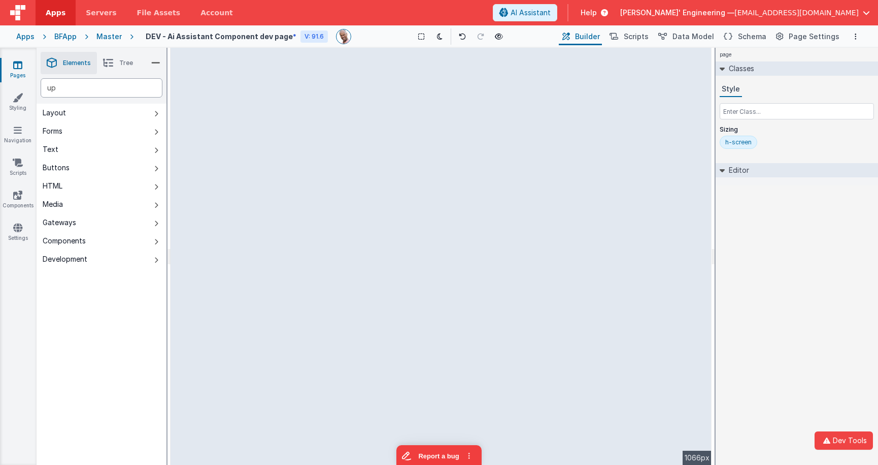
type div "up"
click at [442, 38] on button at bounding box center [440, 36] width 14 height 14
click at [460, 36] on icon at bounding box center [462, 36] width 7 height 7
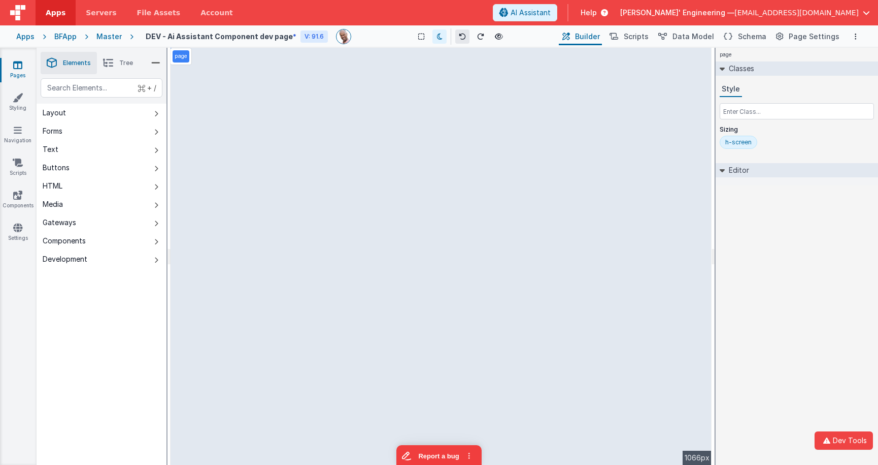
click at [460, 36] on icon at bounding box center [462, 36] width 7 height 7
click at [19, 187] on div "Pages Styling Navigation Scripts Components Settings" at bounding box center [18, 256] width 37 height 417
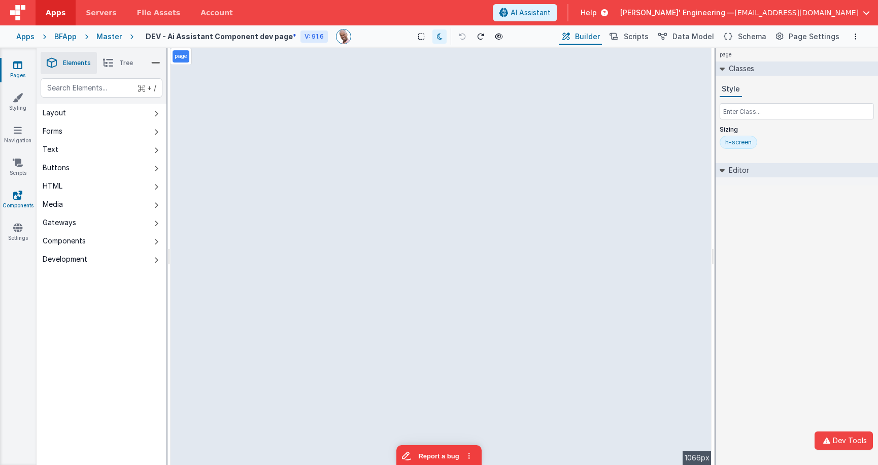
click at [16, 192] on icon at bounding box center [17, 195] width 9 height 10
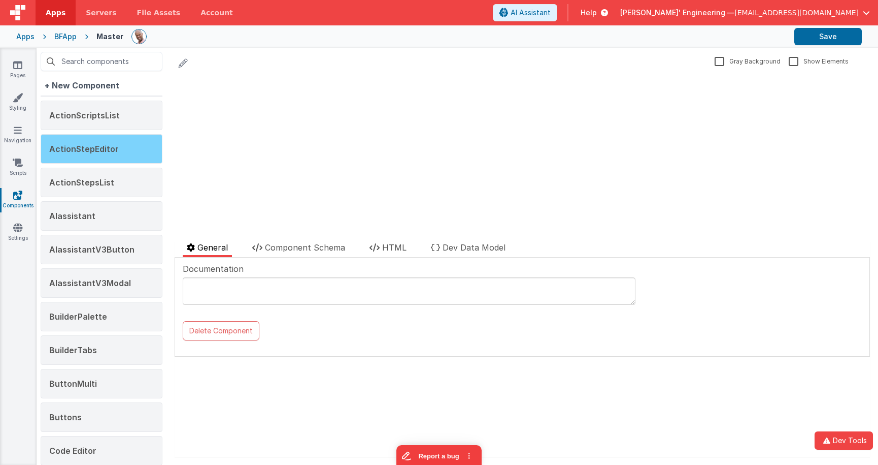
click at [128, 156] on div "ActionStepEditor" at bounding box center [102, 148] width 122 height 29
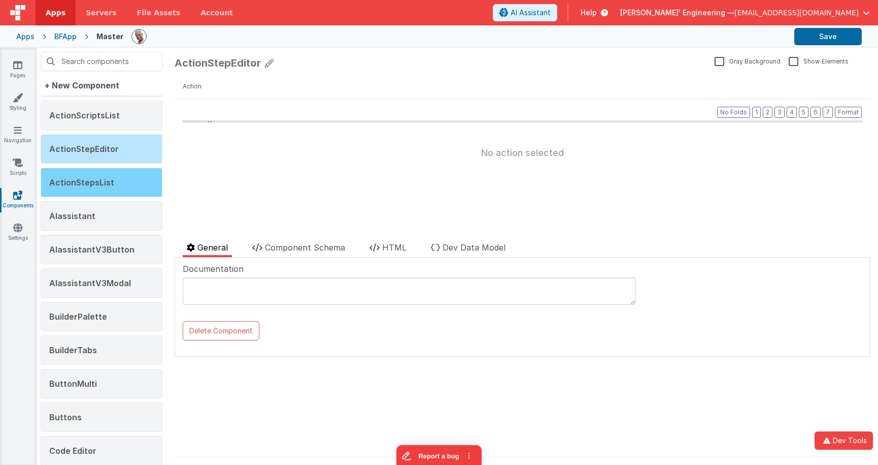
click at [120, 188] on div "ActionStepsList" at bounding box center [102, 182] width 122 height 29
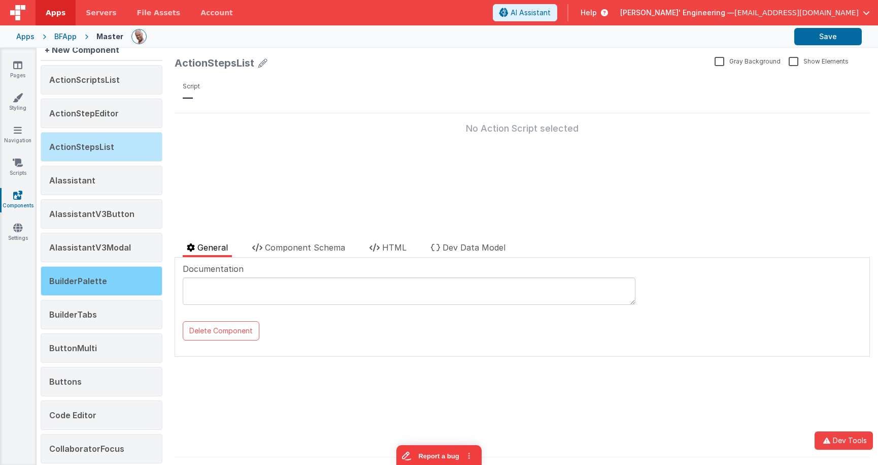
scroll to position [47, 0]
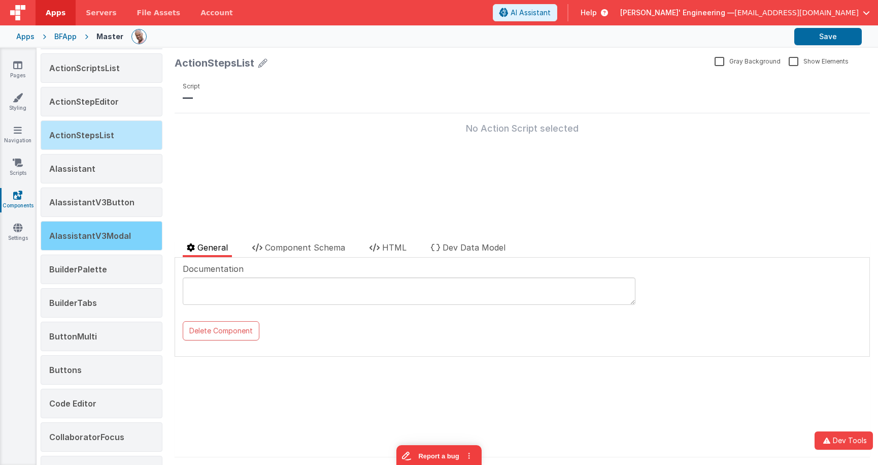
click at [122, 246] on div "AIassistantV3Modal" at bounding box center [102, 235] width 122 height 29
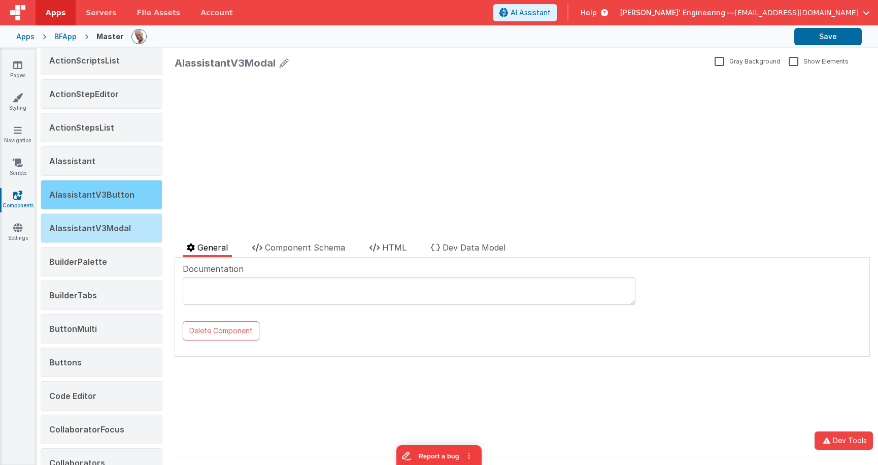
scroll to position [67, 0]
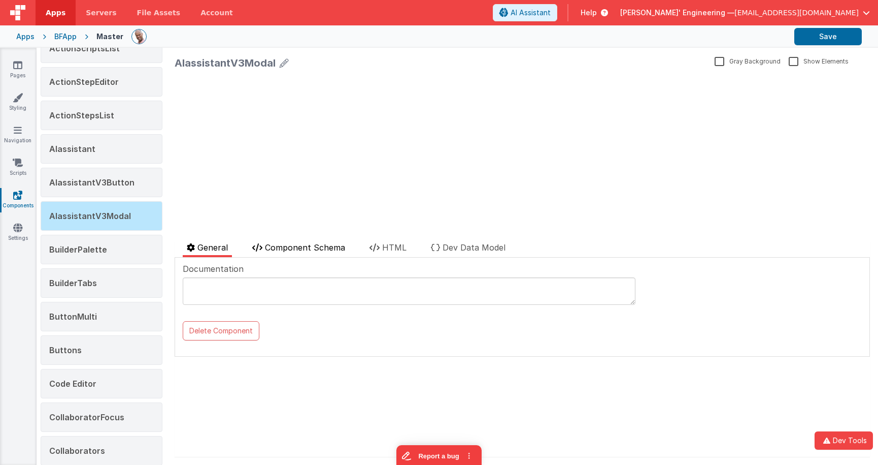
click at [332, 248] on span "Component Schema" at bounding box center [305, 247] width 80 height 10
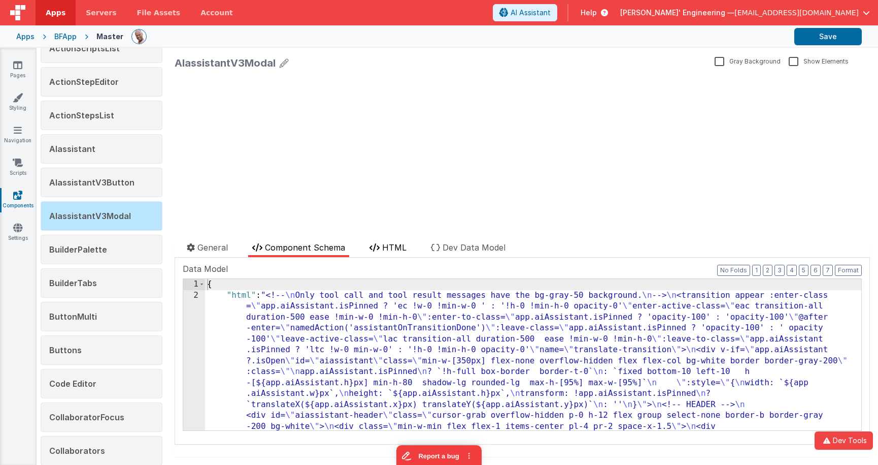
click at [390, 246] on span "HTML" at bounding box center [394, 247] width 24 height 10
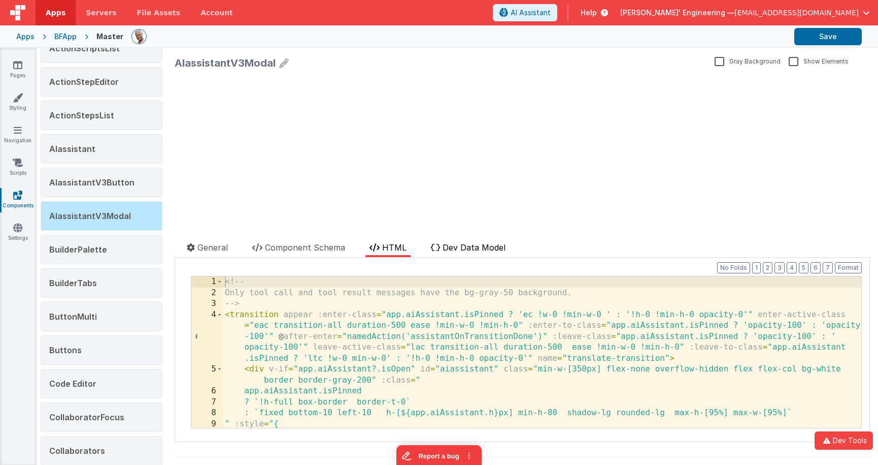
click at [467, 244] on span "Dev Data Model" at bounding box center [474, 247] width 63 height 10
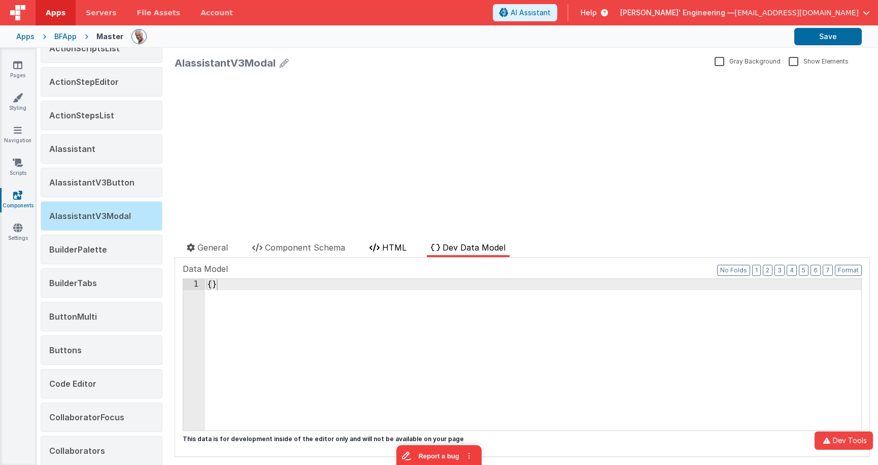
click at [403, 247] on span "HTML" at bounding box center [394, 247] width 24 height 10
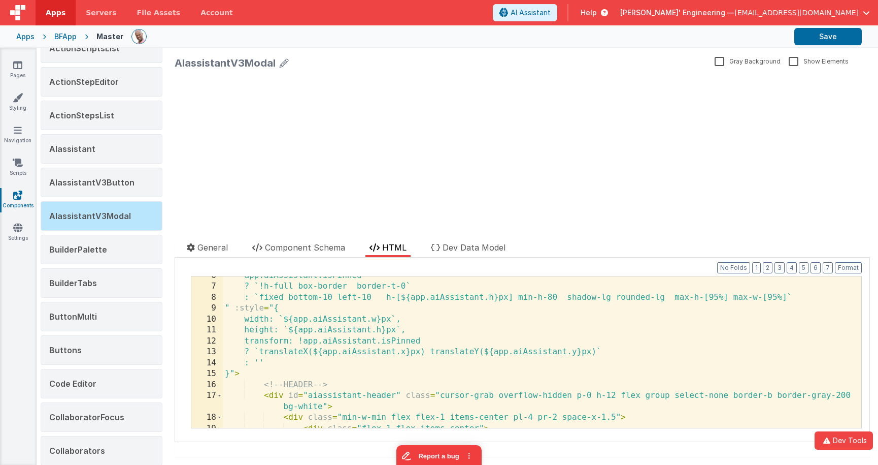
scroll to position [127, 0]
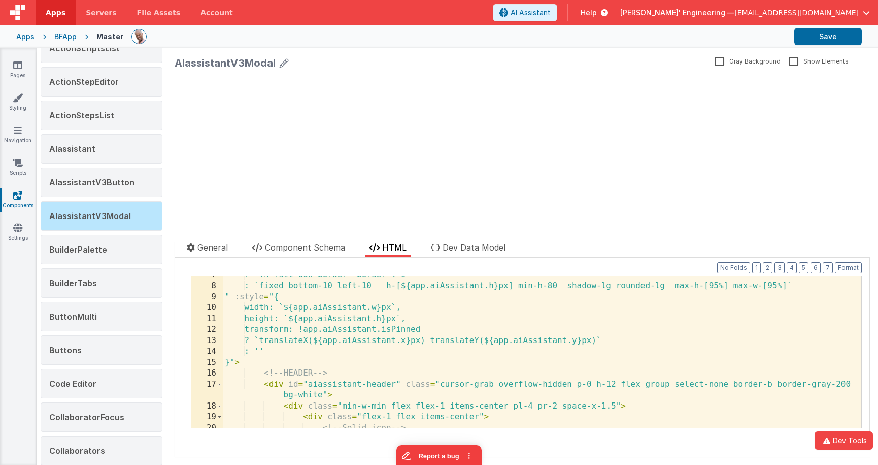
click at [11, 58] on div "Pages Styling Navigation Scripts Components Settings" at bounding box center [18, 256] width 37 height 417
click at [16, 68] on icon at bounding box center [17, 65] width 9 height 10
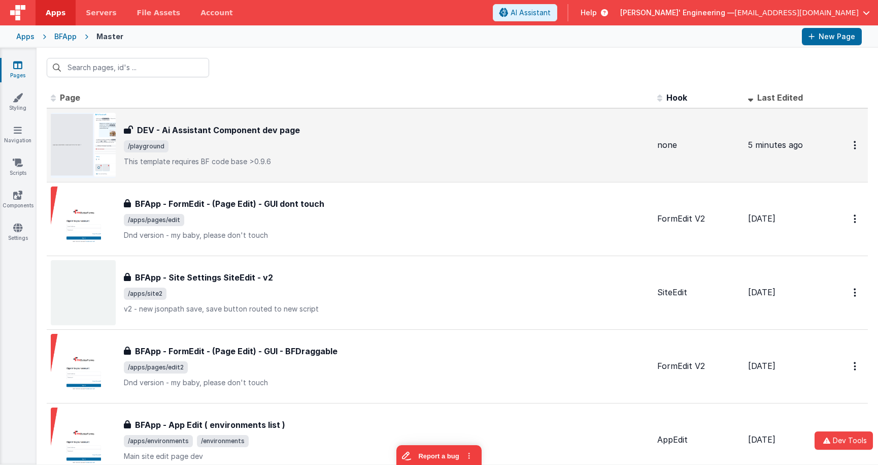
click at [244, 132] on h3 "DEV - Ai Assistant Component dev page" at bounding box center [218, 130] width 163 height 12
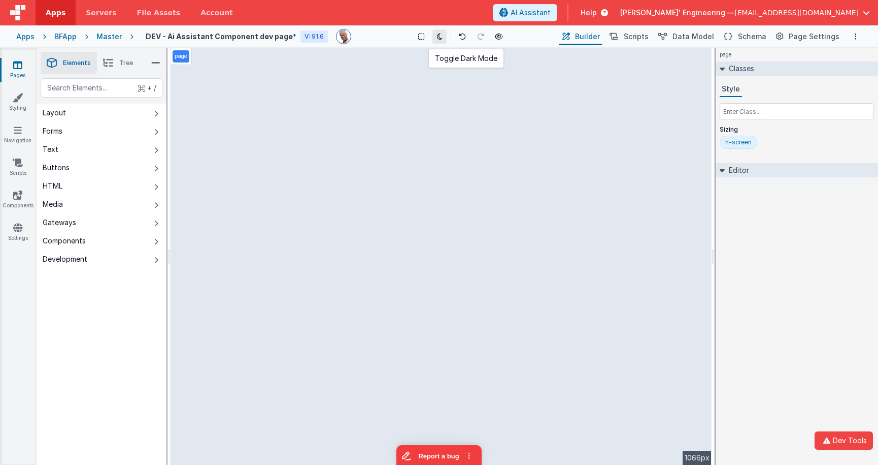
click at [440, 39] on icon at bounding box center [440, 36] width 6 height 7
click at [440, 38] on icon at bounding box center [440, 36] width 6 height 7
drag, startPoint x: 440, startPoint y: 38, endPoint x: 440, endPoint y: 47, distance: 9.2
click at [440, 38] on icon at bounding box center [440, 36] width 6 height 7
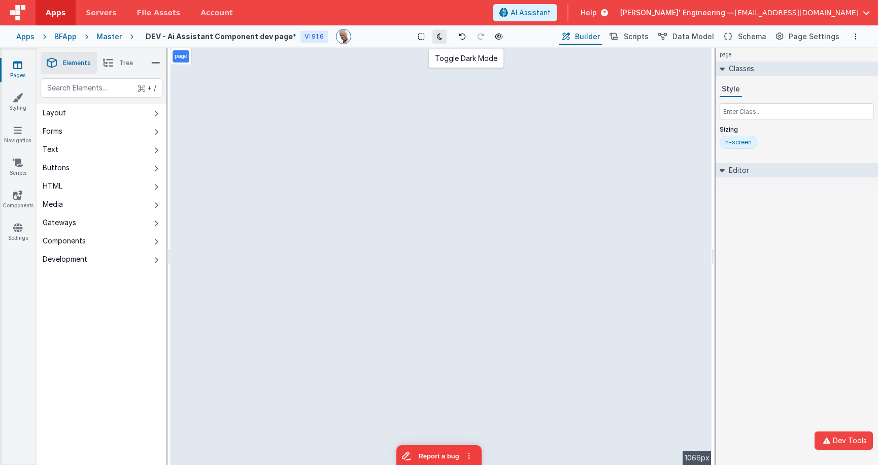
click at [437, 39] on icon at bounding box center [440, 36] width 6 height 7
click at [437, 35] on icon at bounding box center [440, 36] width 6 height 7
click at [692, 35] on span "Data Model" at bounding box center [694, 36] width 42 height 10
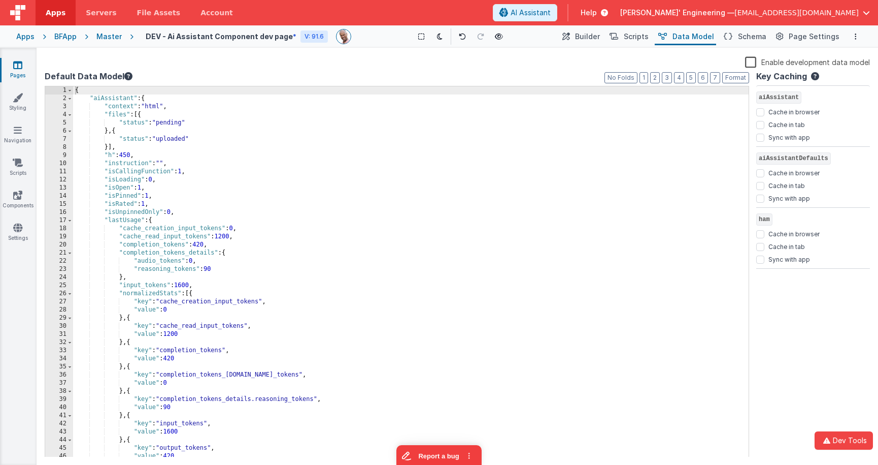
click at [753, 64] on label "Enable development data model" at bounding box center [807, 62] width 125 height 12
click at [0, 0] on input "Enable development data model" at bounding box center [0, 0] width 0 height 0
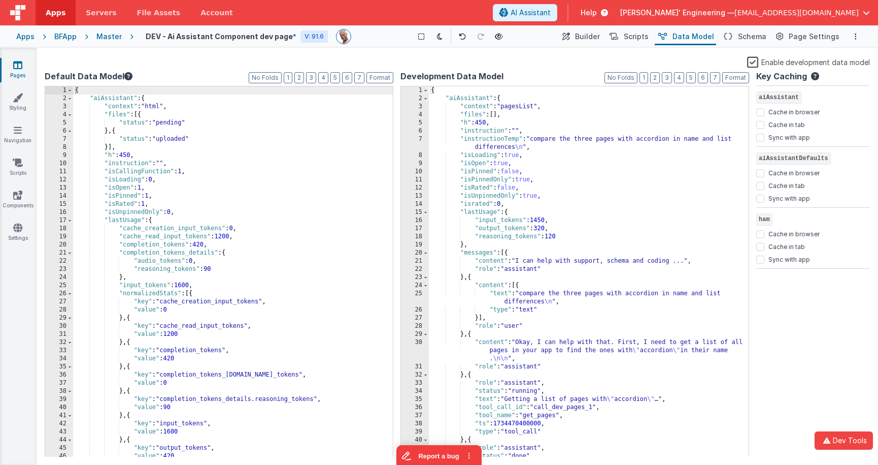
click at [752, 64] on label "Enable development data model" at bounding box center [808, 62] width 123 height 12
click at [0, 0] on input "Enable development data model" at bounding box center [0, 0] width 0 height 0
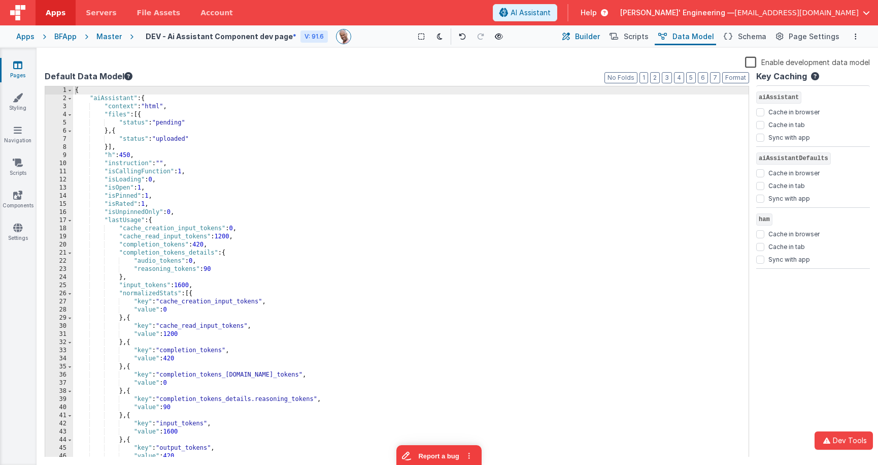
click at [598, 34] on span "Builder" at bounding box center [587, 36] width 25 height 10
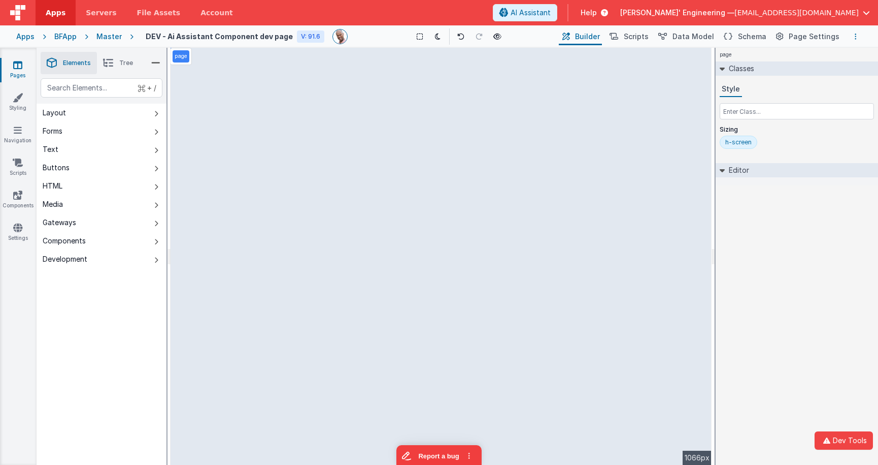
click at [855, 36] on icon "Options" at bounding box center [856, 36] width 2 height 7
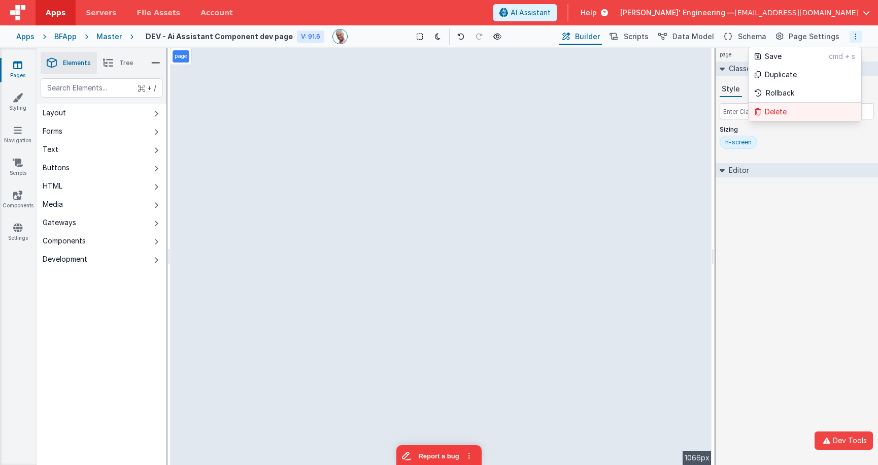
drag, startPoint x: 764, startPoint y: 238, endPoint x: 757, endPoint y: 115, distance: 122.6
click at [763, 237] on button at bounding box center [439, 232] width 878 height 465
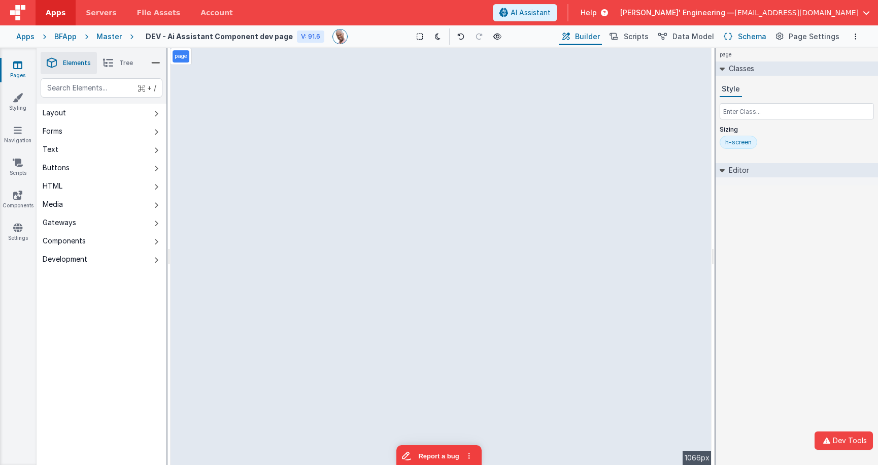
click at [742, 36] on button "Schema" at bounding box center [745, 36] width 48 height 17
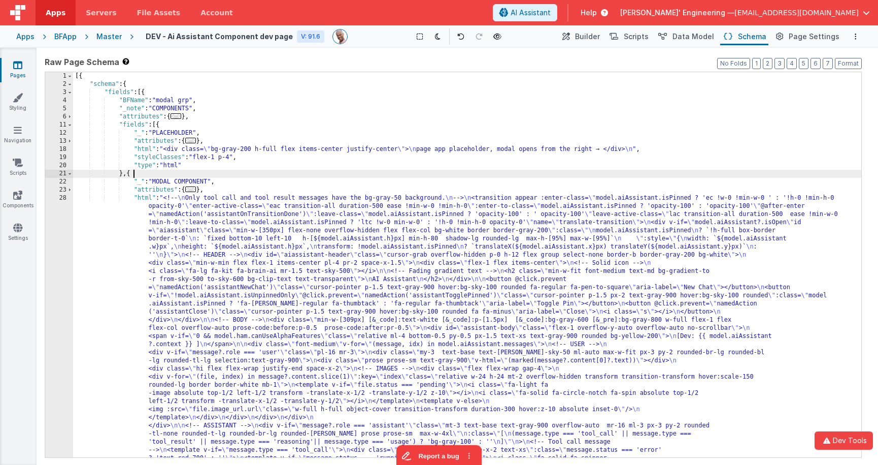
click at [590, 38] on span "Builder" at bounding box center [587, 36] width 25 height 10
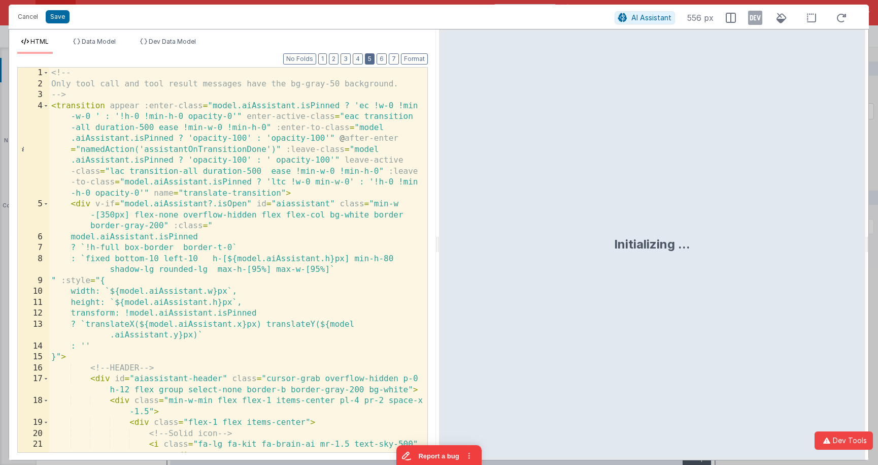
click at [372, 57] on button "5" at bounding box center [370, 58] width 10 height 11
click at [359, 59] on button "4" at bounding box center [358, 58] width 10 height 11
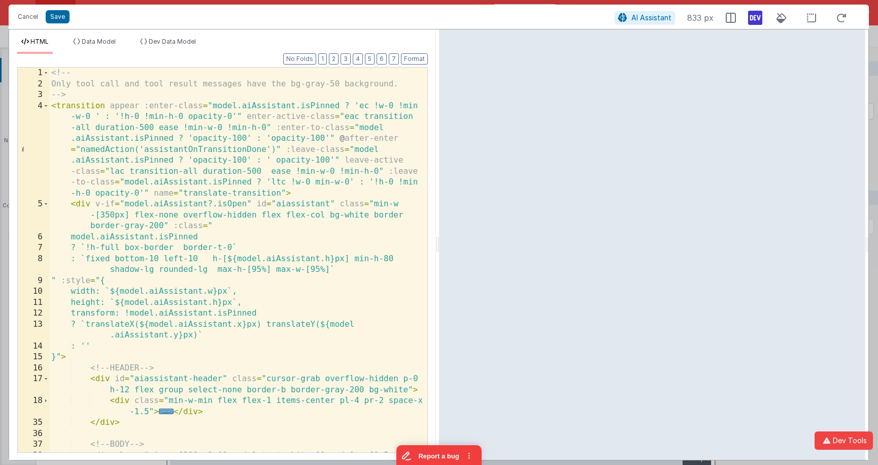
click at [757, 16] on icon at bounding box center [755, 18] width 14 height 16
click at [155, 39] on span "Dev Data Model" at bounding box center [172, 42] width 47 height 8
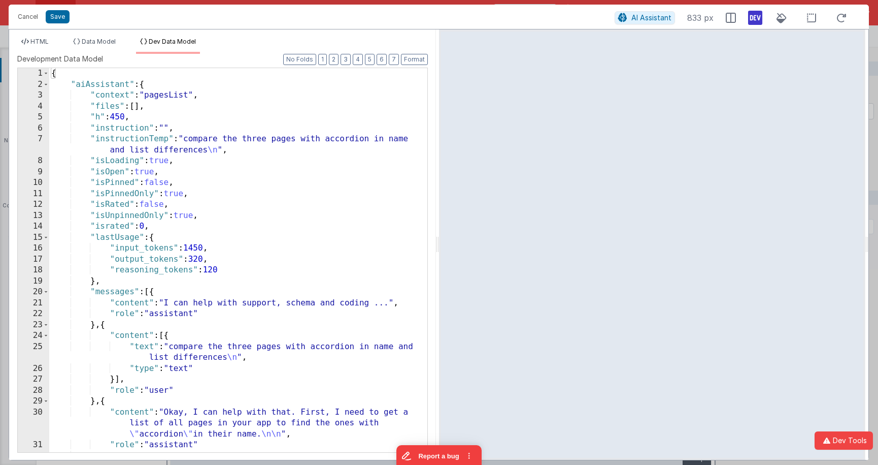
click at [147, 257] on div "{ "aiAssistant" : { "context" : "pagesList" , "files" : [ ] , "h" : 450 , "inst…" at bounding box center [238, 271] width 378 height 406
drag, startPoint x: 48, startPoint y: 238, endPoint x: 72, endPoint y: 231, distance: 25.4
click at [48, 238] on span at bounding box center [46, 237] width 6 height 11
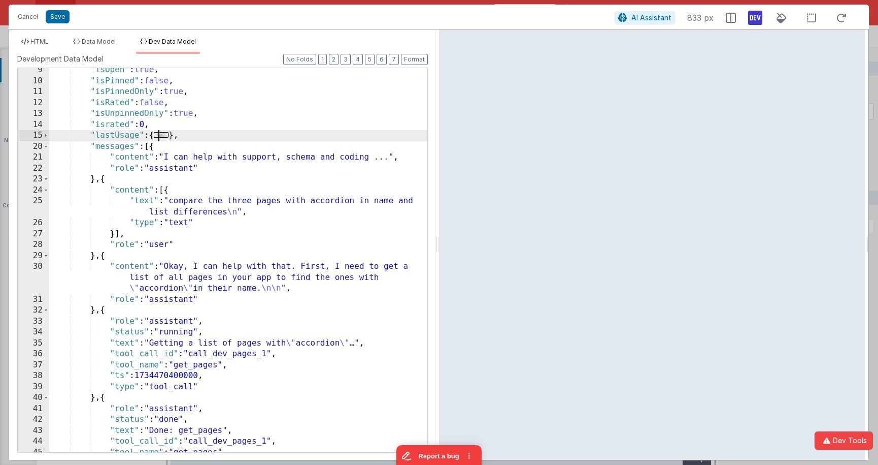
scroll to position [102, 0]
click at [45, 146] on span at bounding box center [46, 146] width 6 height 11
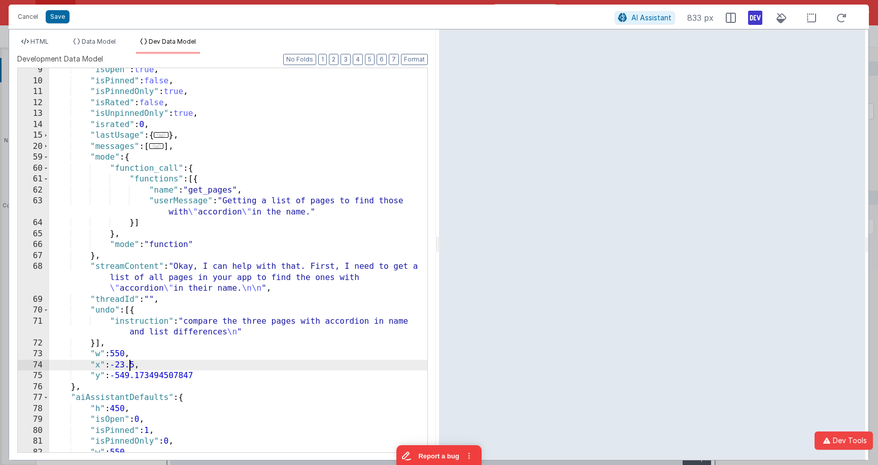
click at [128, 363] on div ""isOpen" : true , "isPinned" : false , "isPinnedOnly" : true , "isRated" : fals…" at bounding box center [238, 267] width 378 height 406
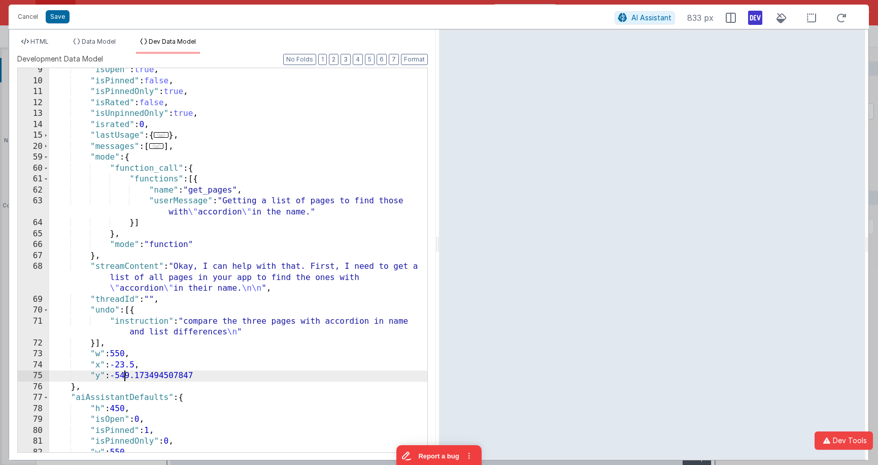
click at [125, 376] on div ""isOpen" : true , "isPinned" : false , "isPinnedOnly" : true , "isRated" : fals…" at bounding box center [238, 267] width 378 height 406
drag, startPoint x: 758, startPoint y: 20, endPoint x: 697, endPoint y: 55, distance: 70.0
click at [758, 20] on icon at bounding box center [755, 18] width 14 height 16
click at [63, 17] on button "Save" at bounding box center [58, 16] width 24 height 13
